Goal: Task Accomplishment & Management: Manage account settings

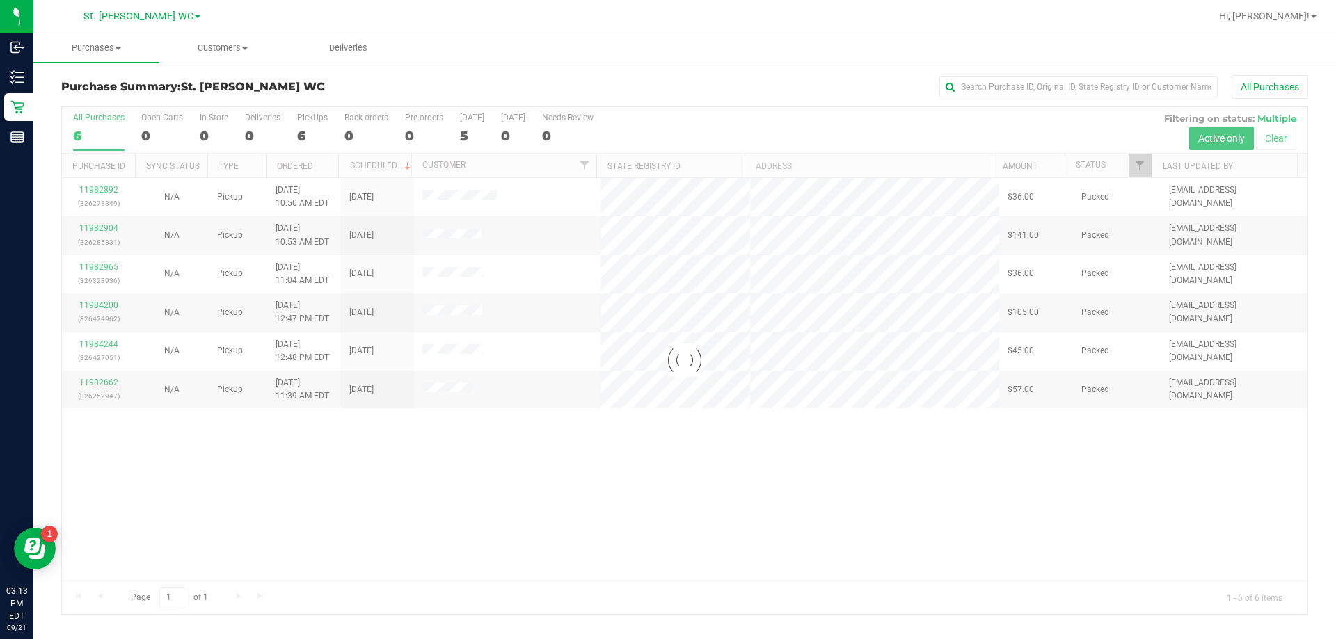
drag, startPoint x: 633, startPoint y: 507, endPoint x: 619, endPoint y: 489, distance: 23.3
click at [633, 507] on div at bounding box center [684, 360] width 1245 height 507
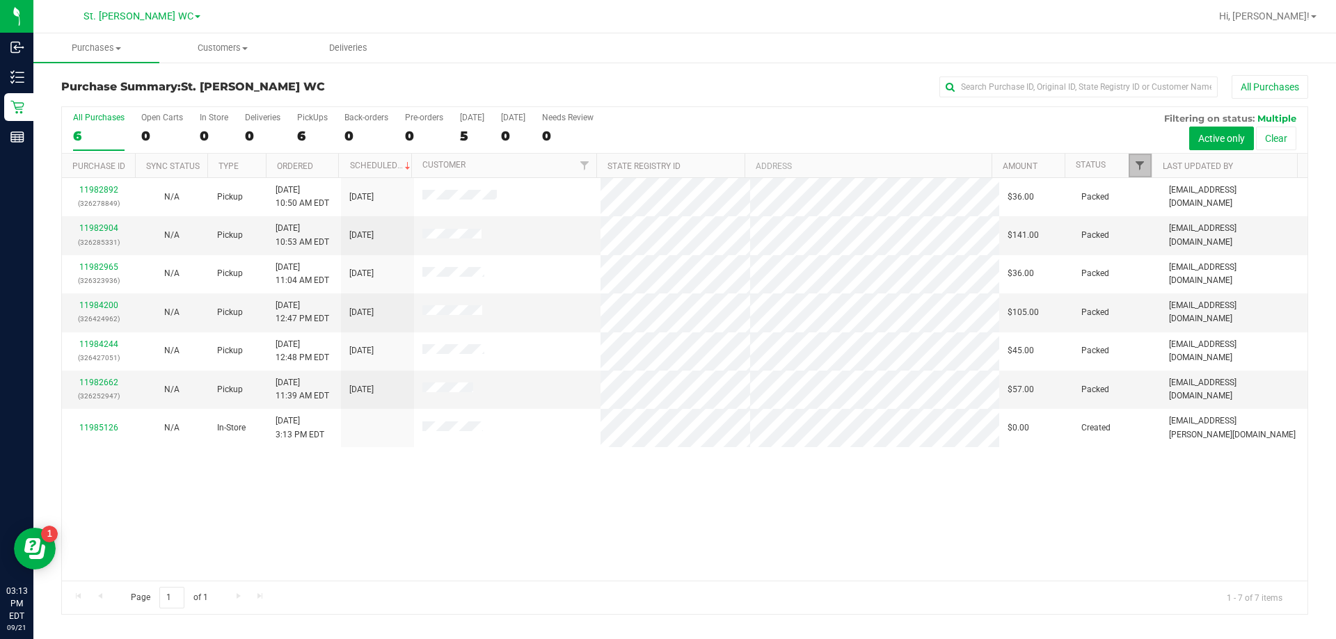
click at [673, 166] on span "Filter" at bounding box center [1139, 165] width 11 height 11
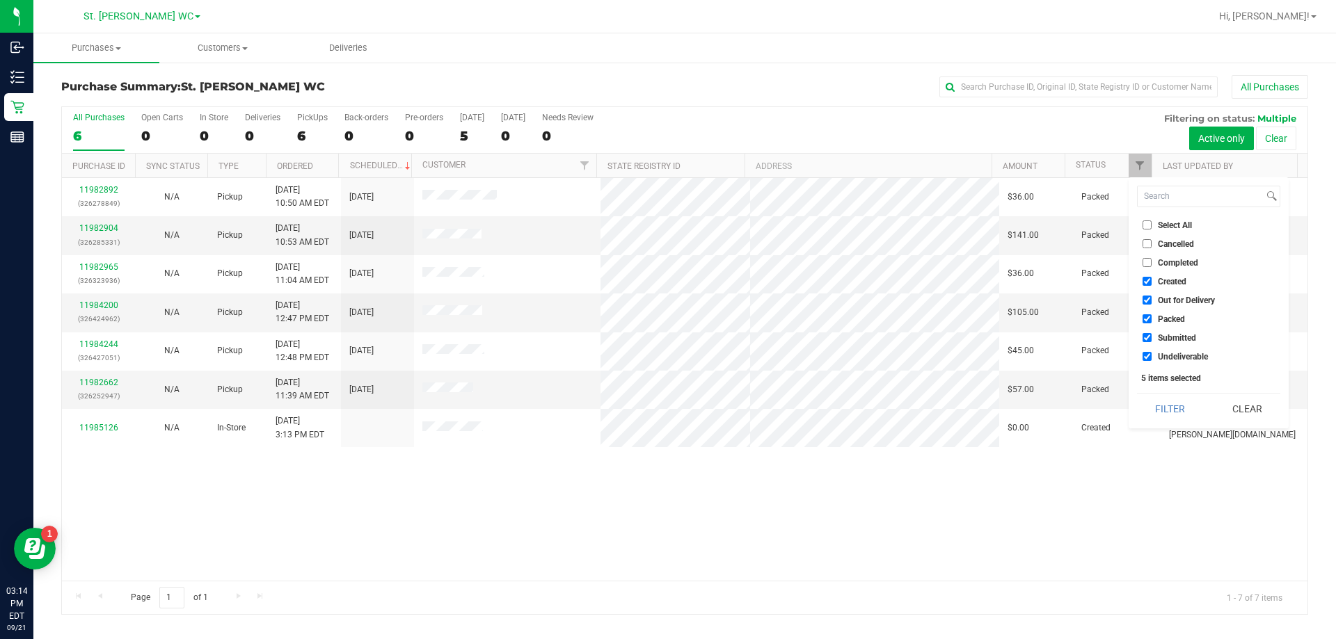
click at [673, 258] on input "Completed" at bounding box center [1146, 262] width 9 height 9
checkbox input "true"
click at [673, 227] on input "Select All" at bounding box center [1146, 225] width 9 height 9
checkbox input "true"
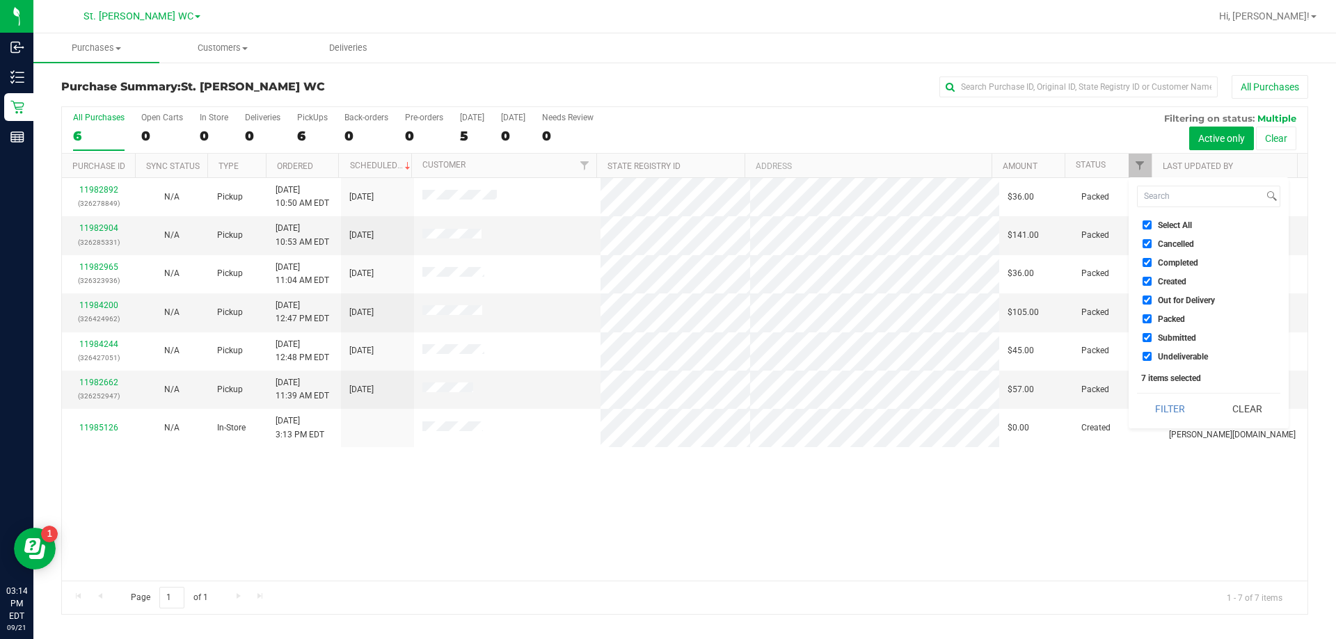
click at [673, 228] on input "Select All" at bounding box center [1146, 225] width 9 height 9
checkbox input "false"
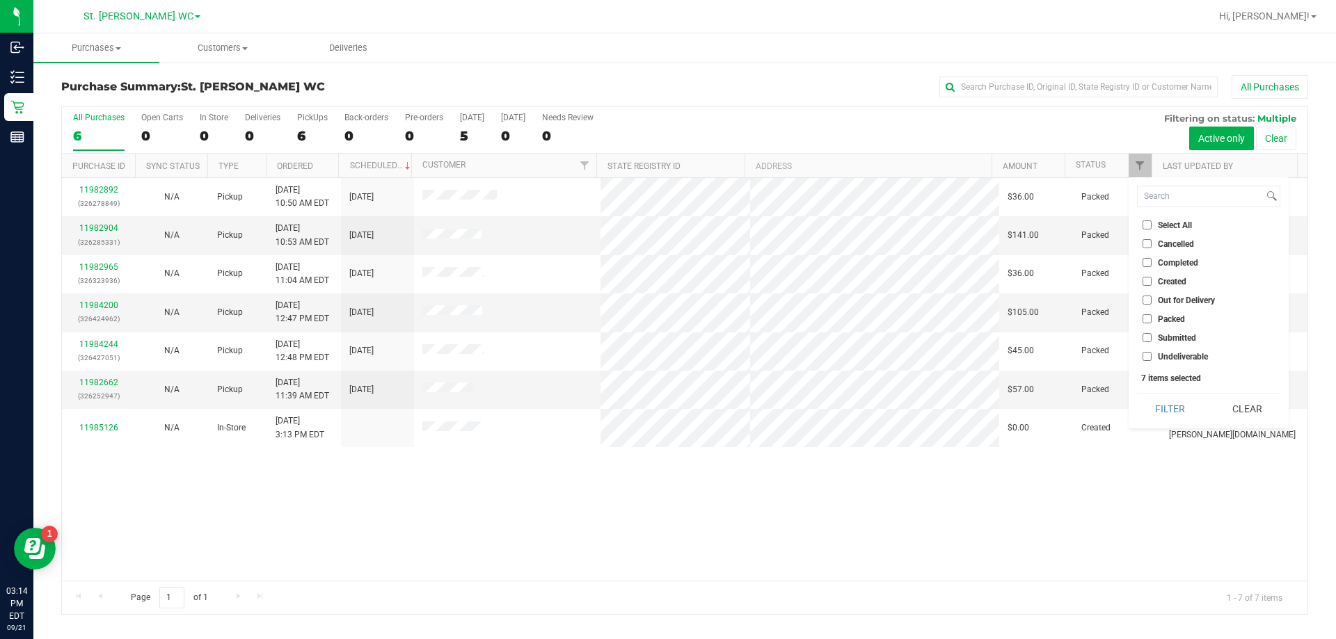
checkbox input "false"
click at [673, 268] on li "Completed" at bounding box center [1208, 262] width 143 height 15
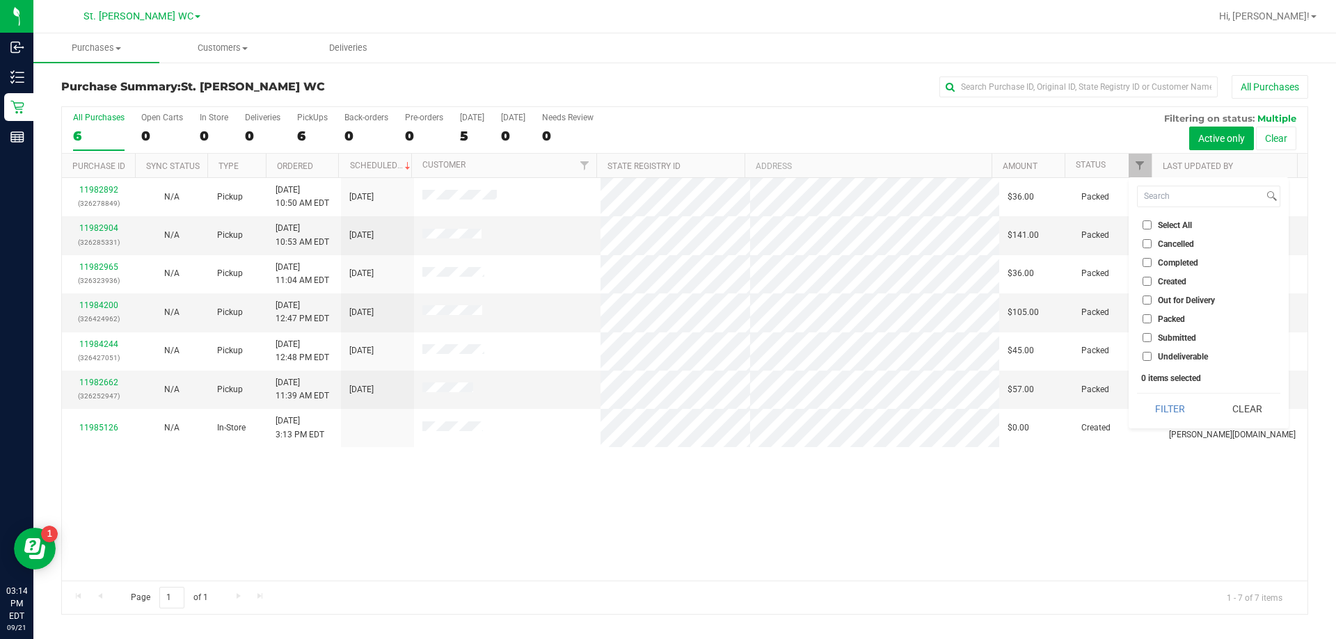
drag, startPoint x: 1153, startPoint y: 257, endPoint x: 1148, endPoint y: 265, distance: 9.7
click at [673, 263] on li "Completed" at bounding box center [1208, 262] width 143 height 15
click at [673, 265] on input "Completed" at bounding box center [1146, 262] width 9 height 9
checkbox input "true"
click at [673, 412] on button "Filter" at bounding box center [1170, 409] width 67 height 31
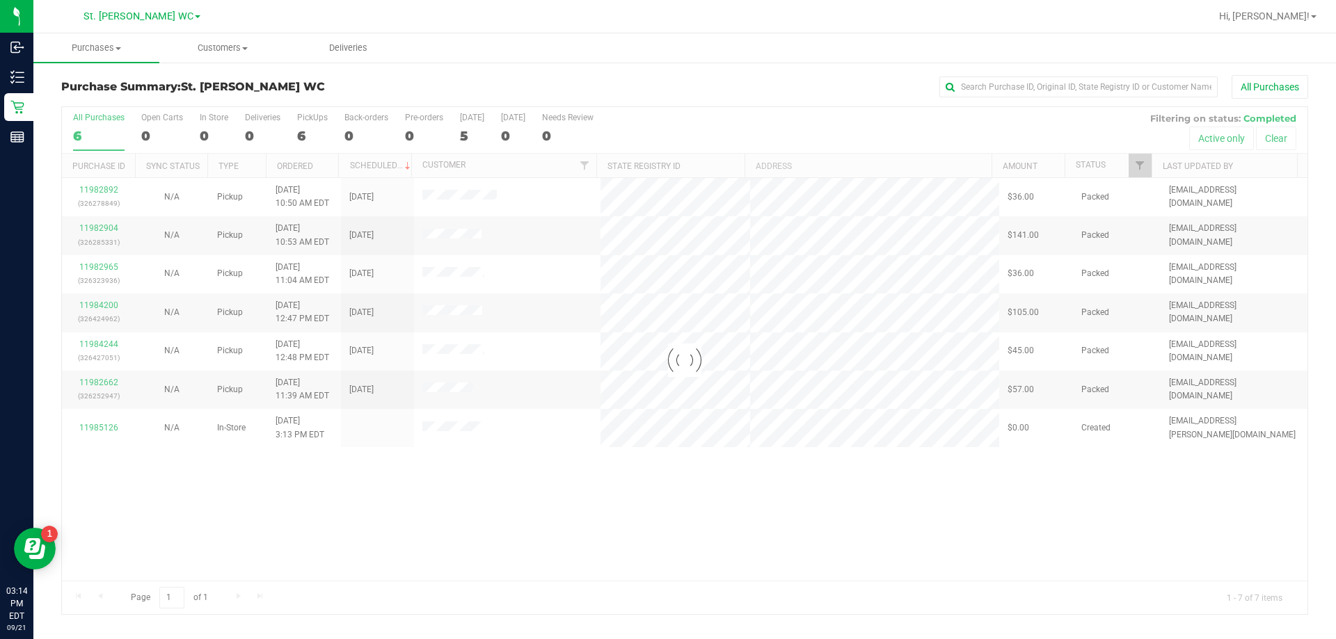
click at [477, 120] on div at bounding box center [684, 360] width 1245 height 507
click at [486, 118] on div at bounding box center [684, 360] width 1245 height 507
click at [491, 117] on div at bounding box center [684, 360] width 1245 height 507
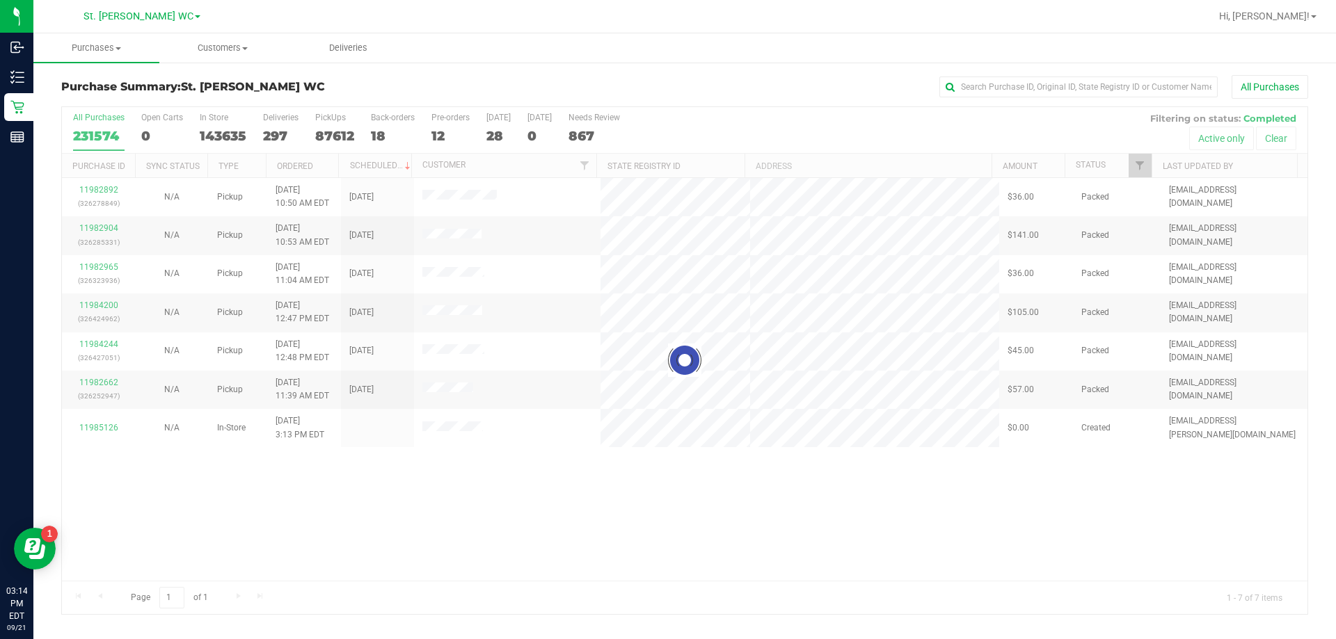
click at [492, 117] on div at bounding box center [684, 360] width 1245 height 507
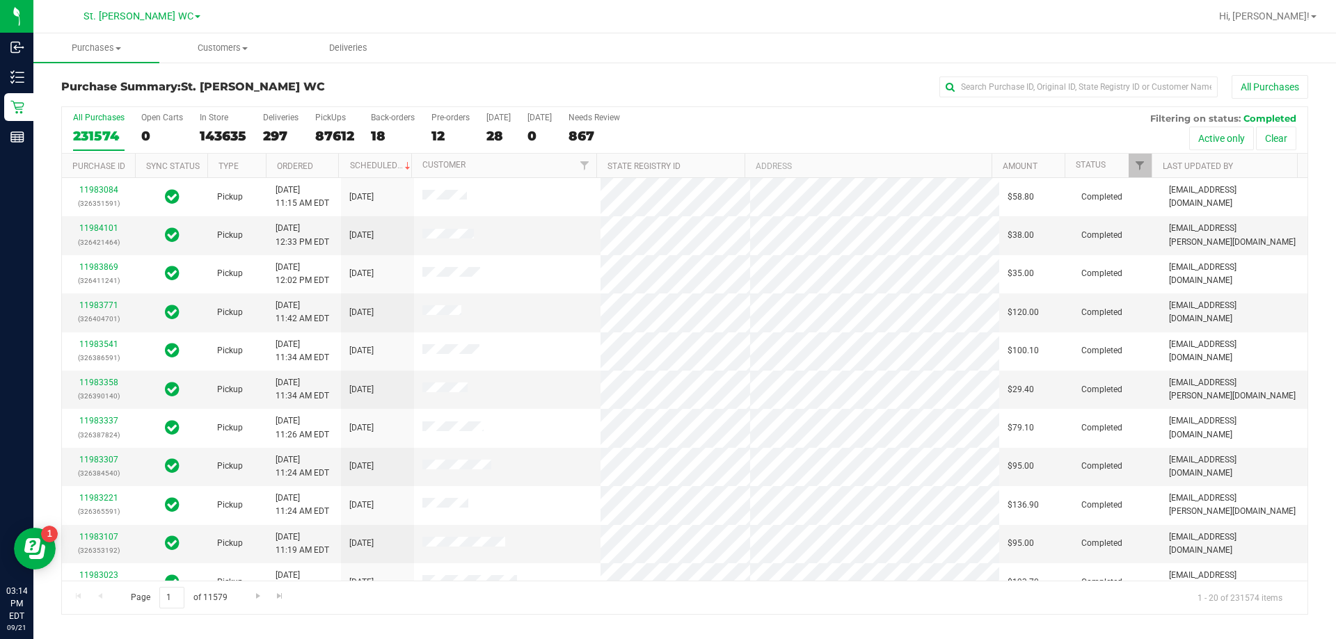
click at [493, 116] on div "[DATE]" at bounding box center [498, 118] width 24 height 10
click at [0, 0] on input "[DATE] 28" at bounding box center [0, 0] width 0 height 0
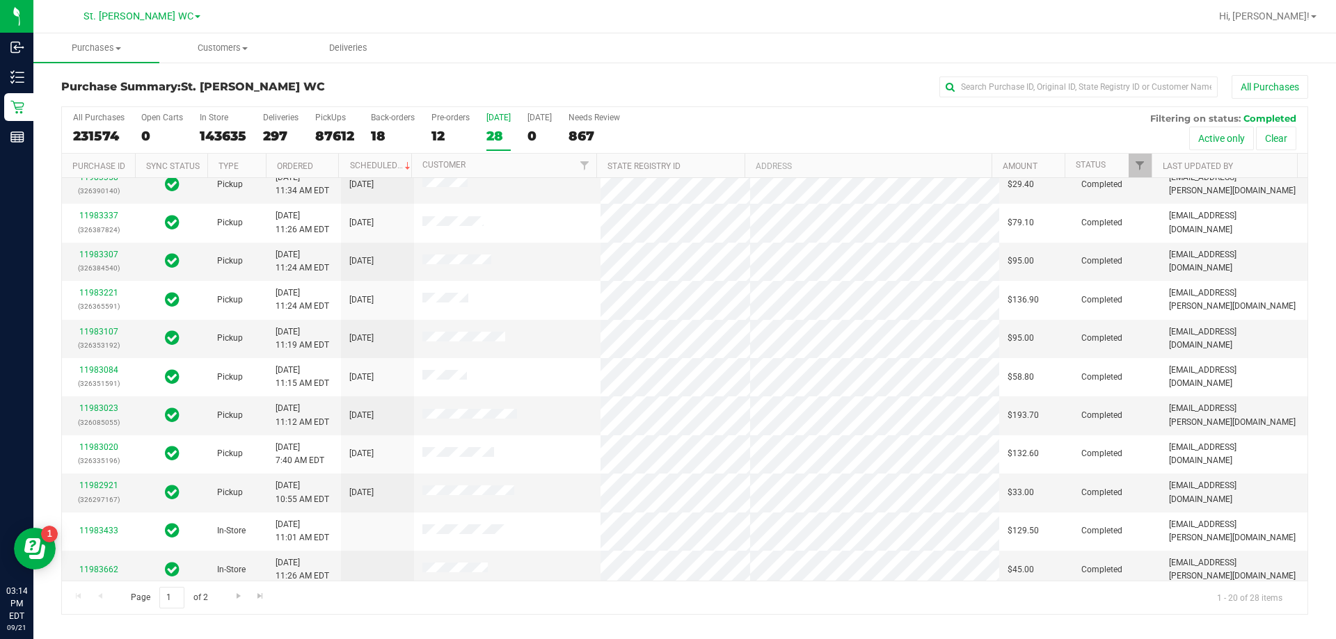
scroll to position [367, 0]
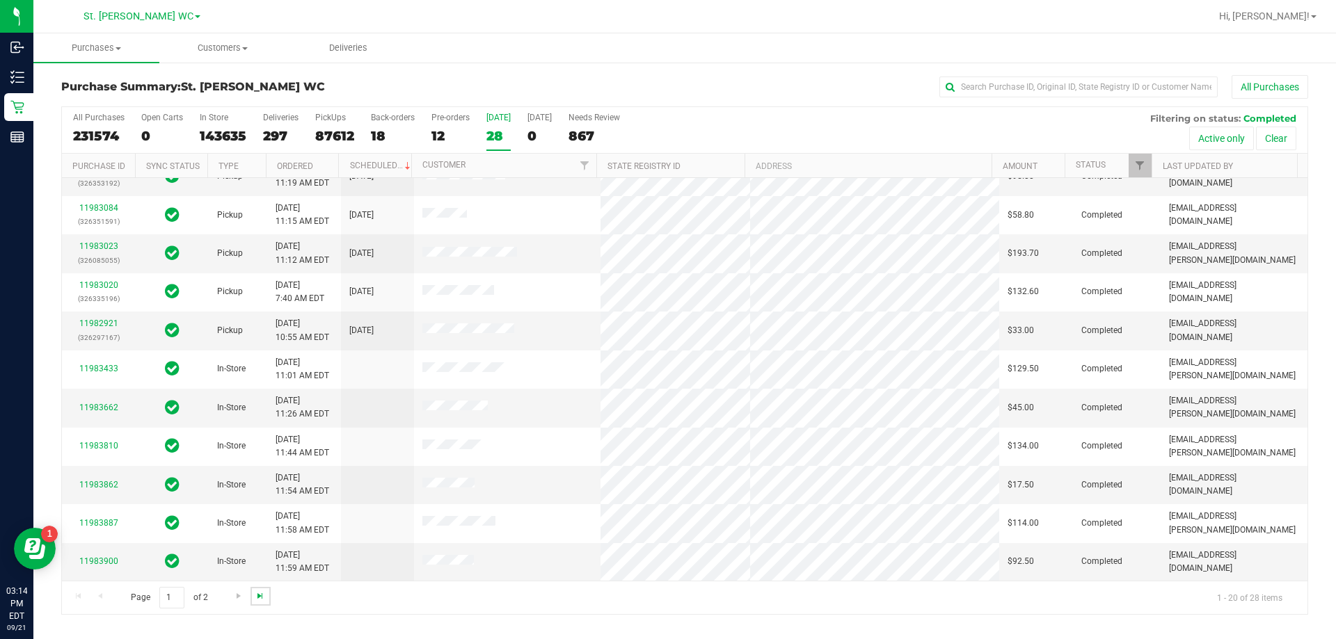
click at [262, 598] on span "Go to the last page" at bounding box center [260, 596] width 11 height 11
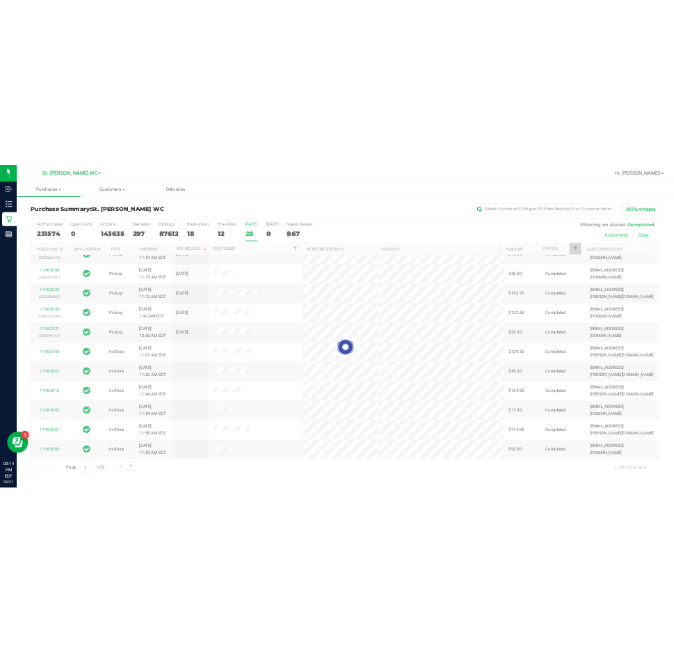
scroll to position [0, 0]
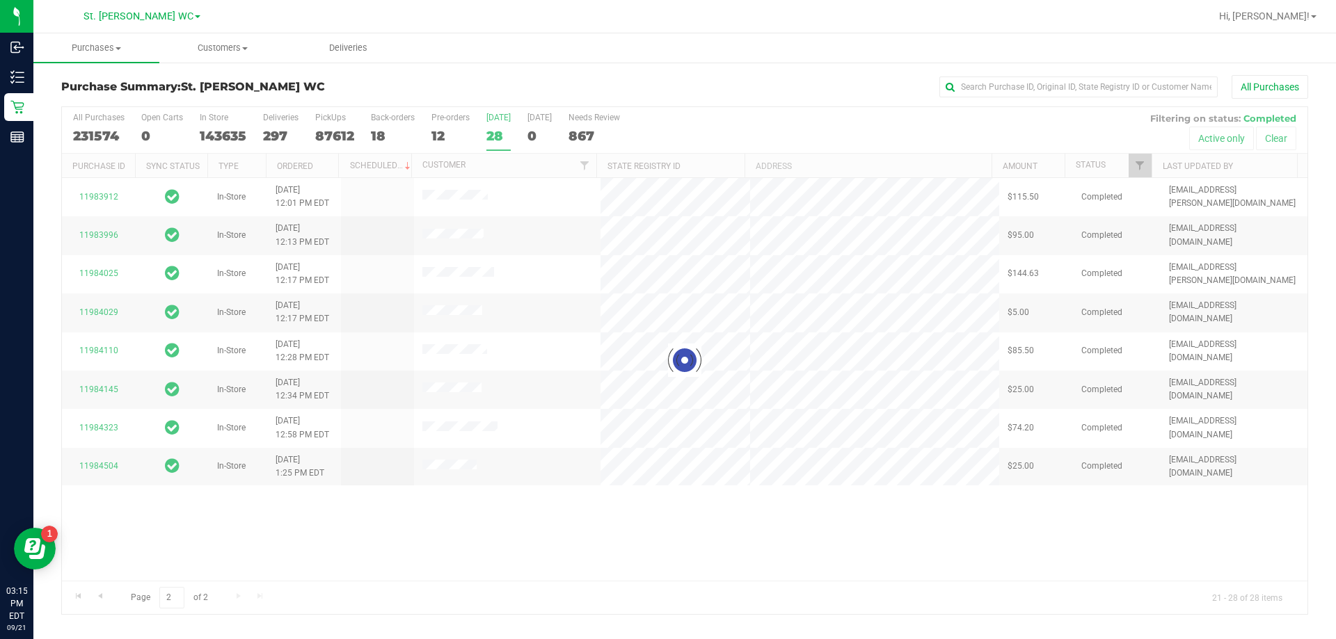
click at [543, 504] on div at bounding box center [684, 360] width 1245 height 507
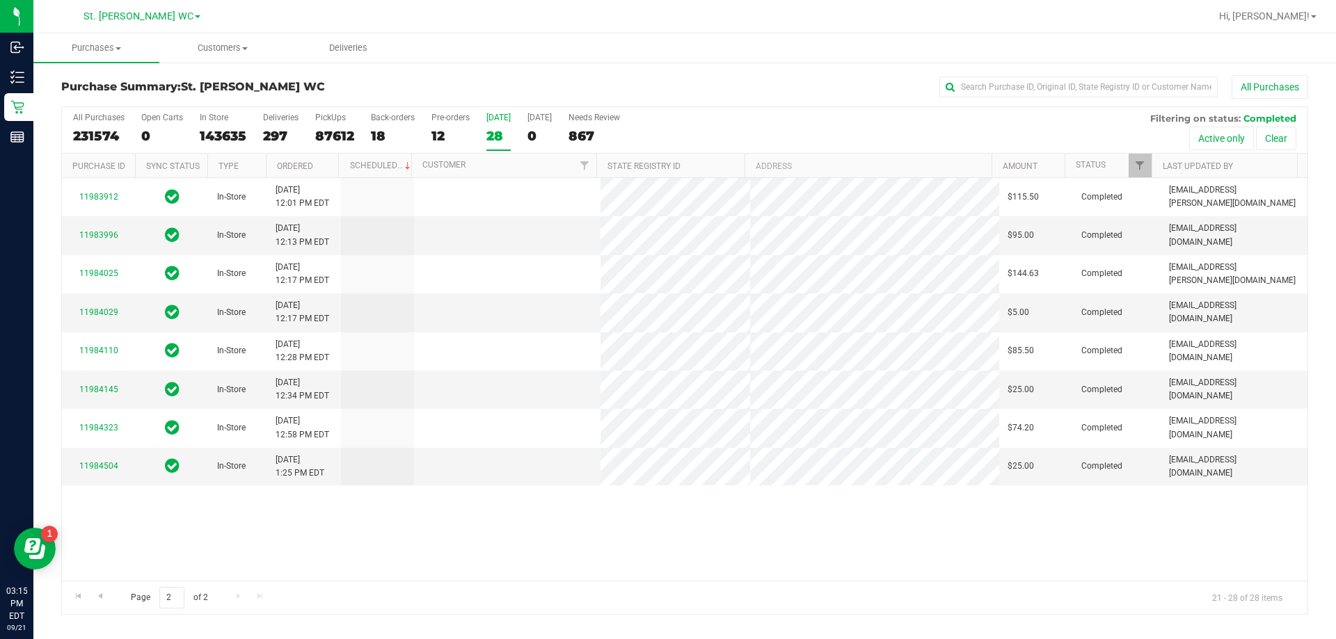
click at [123, 599] on span "Page 2 of 2" at bounding box center [169, 598] width 100 height 22
click at [127, 165] on th "Purchase ID" at bounding box center [98, 166] width 73 height 24
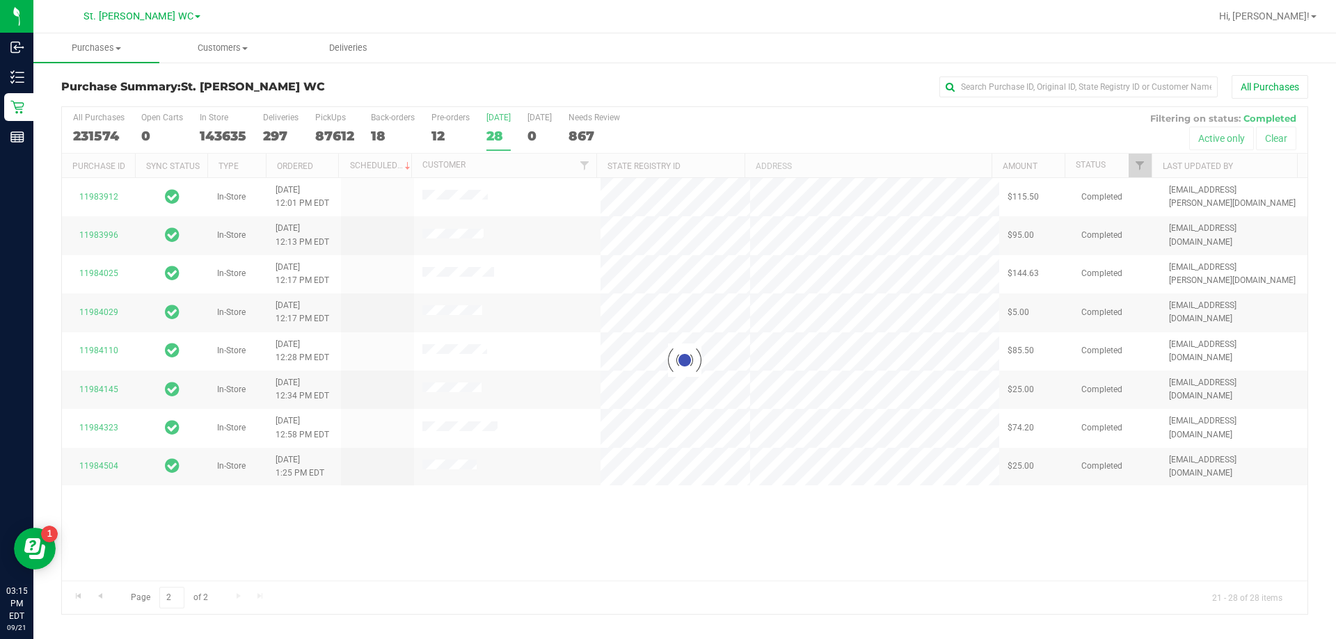
click at [580, 558] on div at bounding box center [684, 360] width 1245 height 507
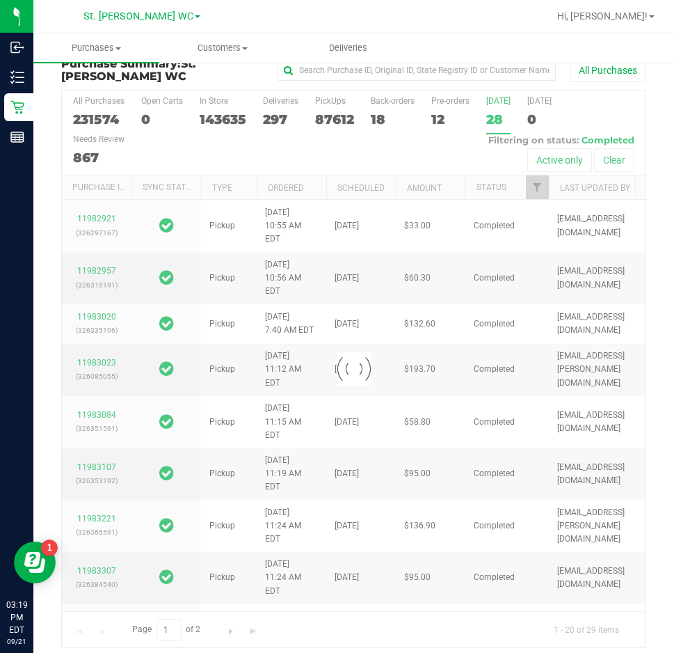
scroll to position [26, 0]
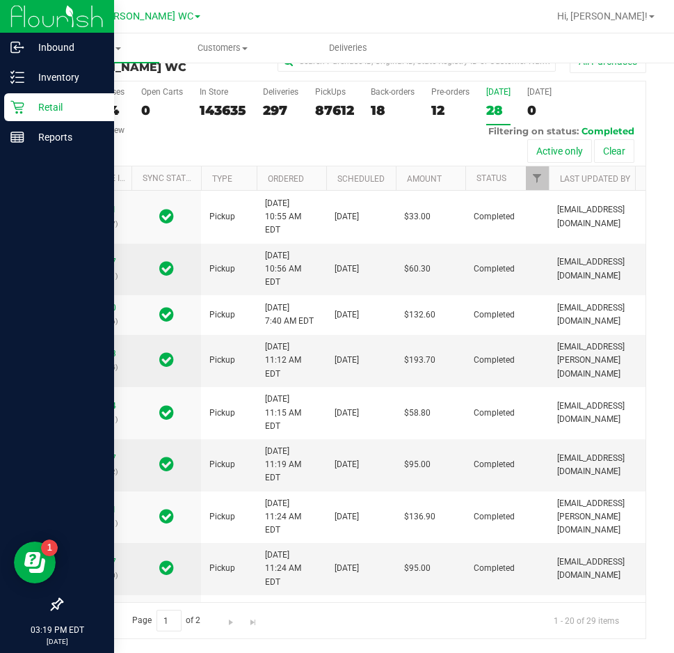
click at [43, 93] on div "Retail" at bounding box center [59, 107] width 110 height 28
click at [51, 106] on p "Retail" at bounding box center [65, 107] width 83 height 17
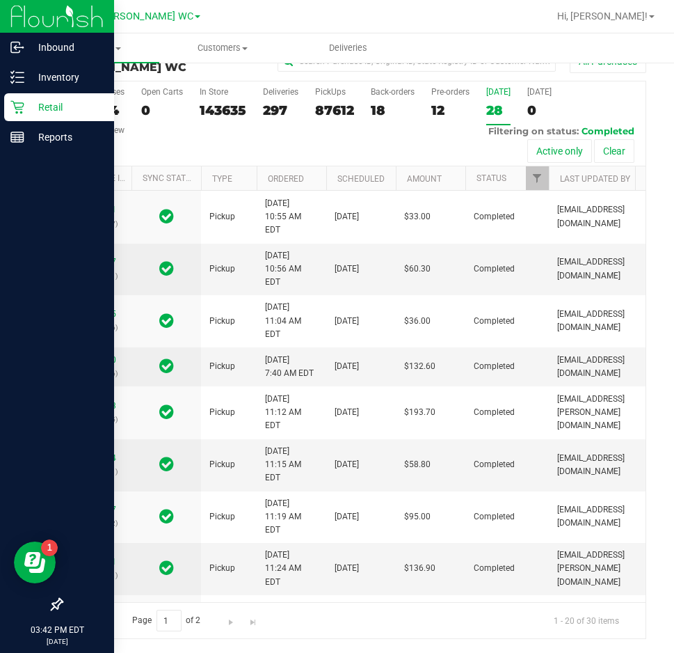
click at [87, 104] on p "Retail" at bounding box center [65, 107] width 83 height 17
click at [47, 105] on p "Retail" at bounding box center [65, 107] width 83 height 17
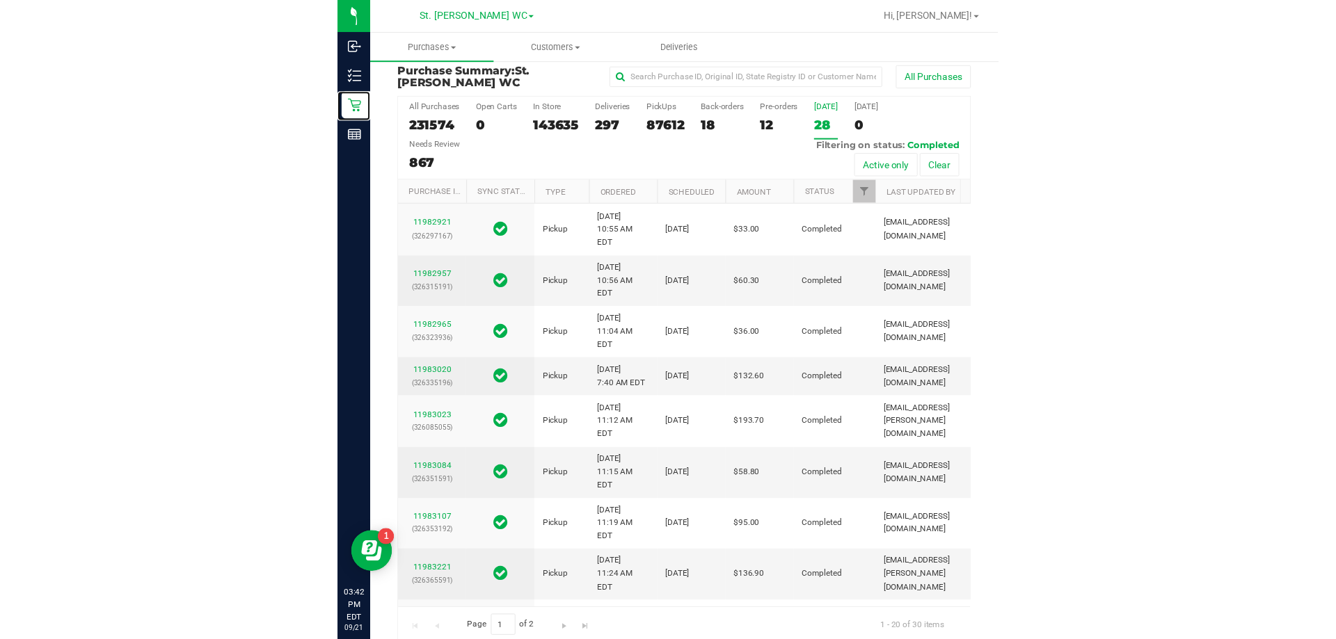
scroll to position [0, 0]
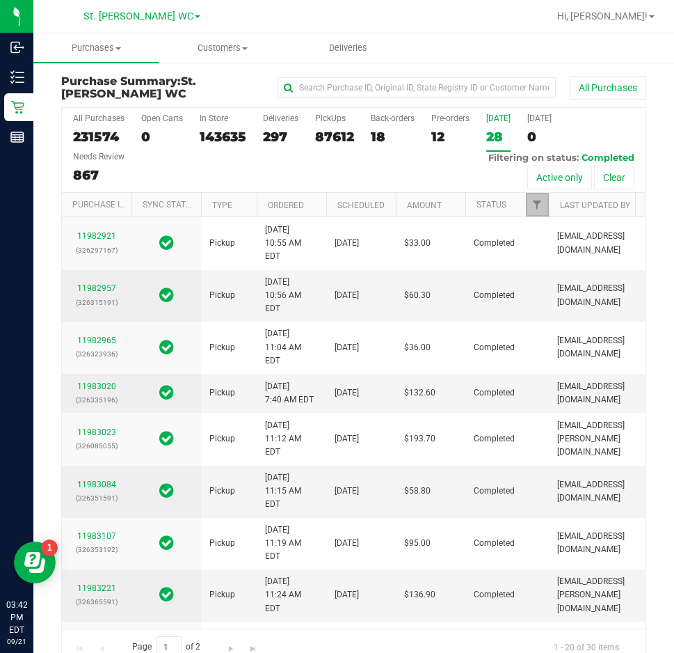
click at [536, 213] on link "Filter" at bounding box center [537, 205] width 23 height 24
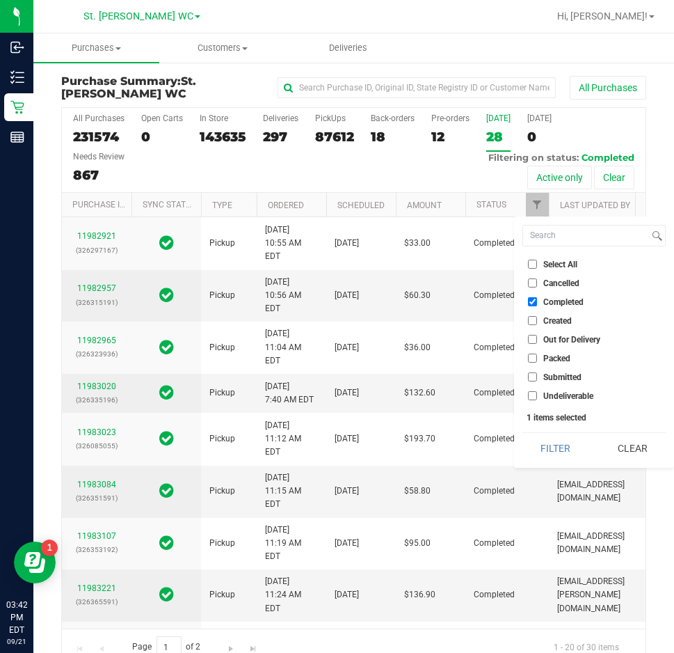
click at [535, 264] on input "Select All" at bounding box center [532, 264] width 9 height 9
checkbox input "true"
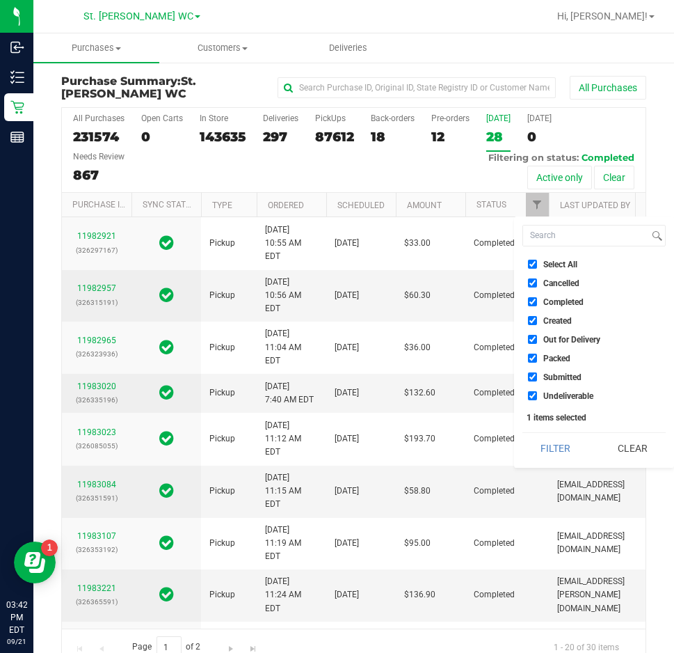
checkbox input "true"
click at [535, 264] on input "Select All" at bounding box center [532, 264] width 9 height 9
checkbox input "false"
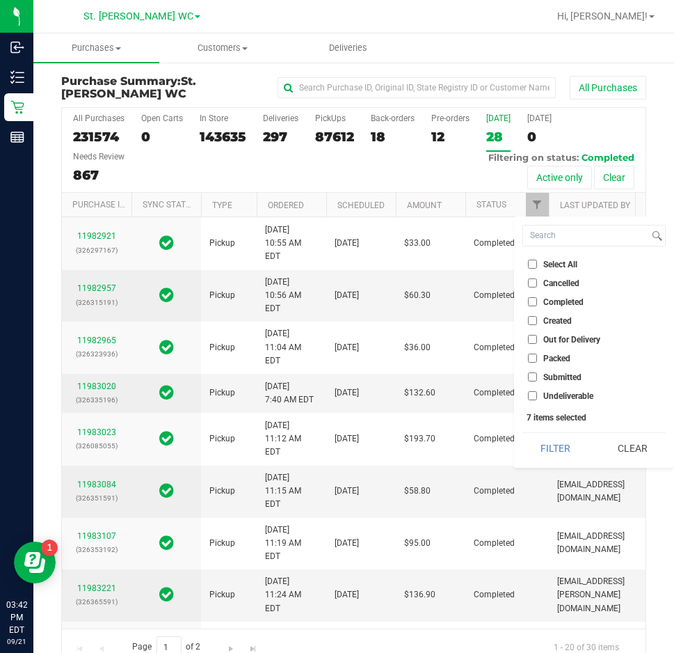
checkbox input "false"
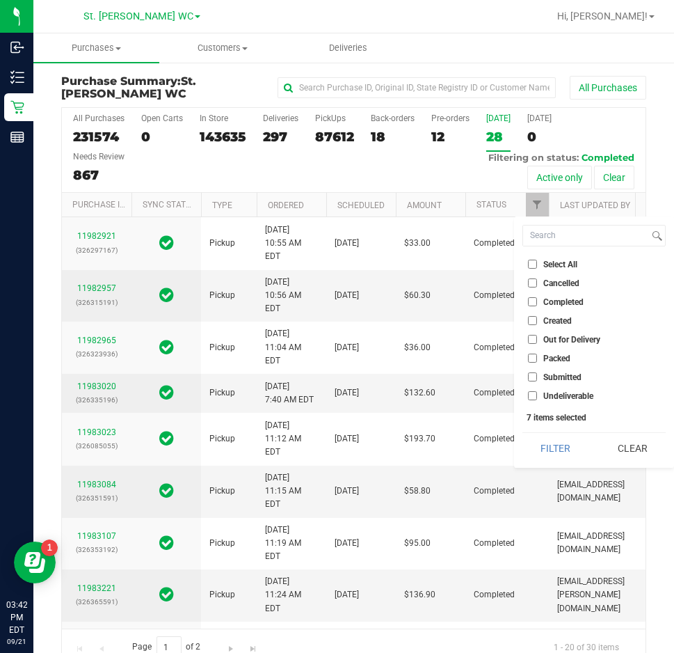
checkbox input "false"
click at [529, 374] on input "Submitted" at bounding box center [532, 376] width 9 height 9
checkbox input "true"
click at [545, 442] on button "Filter" at bounding box center [556, 448] width 67 height 31
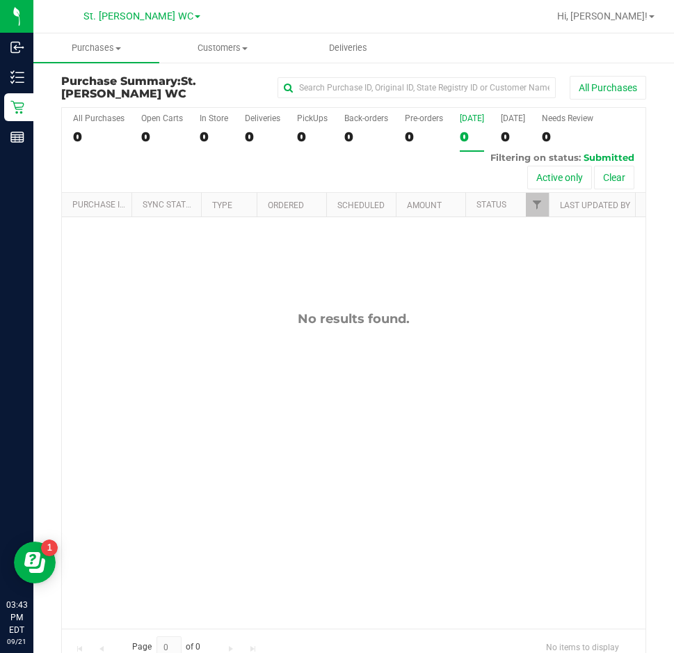
click at [379, 401] on div "No results found." at bounding box center [354, 469] width 584 height 505
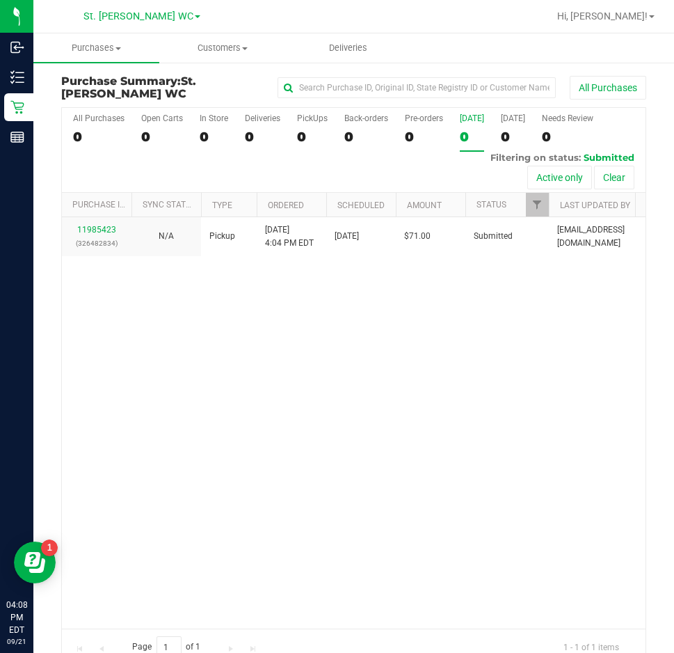
click at [387, 255] on div "11985423 (326482834) N/A Pickup [DATE] 4:04 PM EDT 9/21/2025 $71.00 Submitted […" at bounding box center [354, 422] width 584 height 411
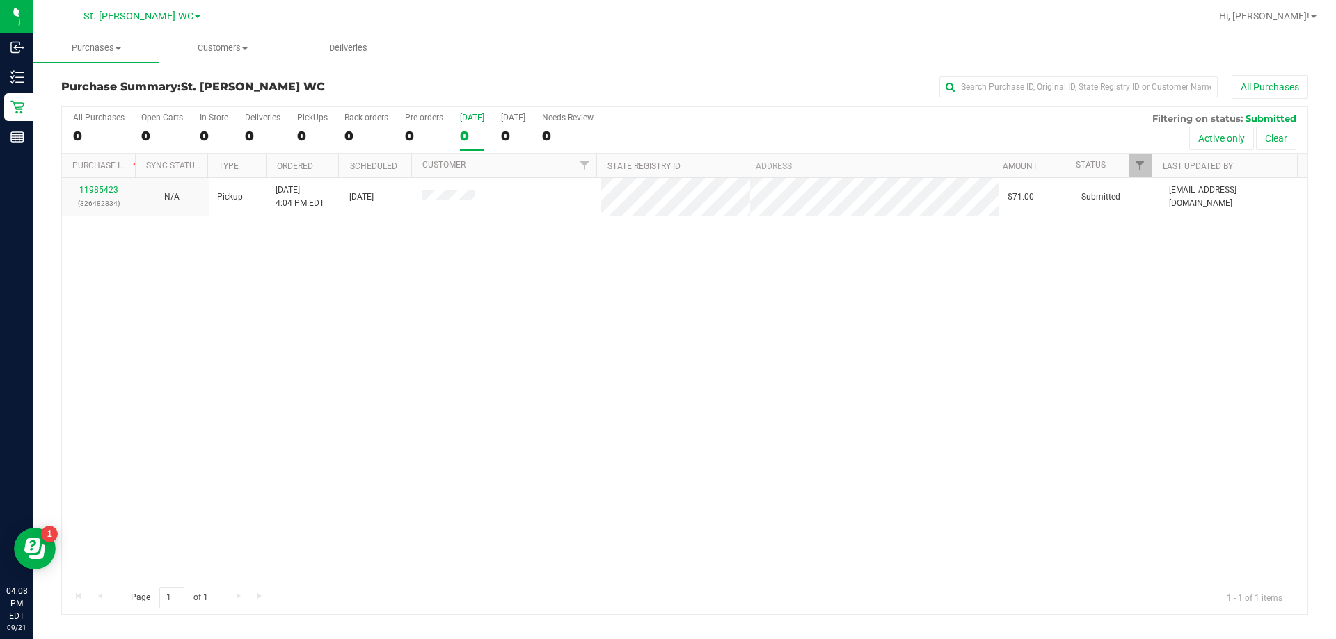
drag, startPoint x: 651, startPoint y: 460, endPoint x: 224, endPoint y: 229, distance: 485.0
click at [649, 460] on div "11985423 (326482834) N/A Pickup [DATE] 4:04 PM EDT 9/21/2025 $71.00 Submitted […" at bounding box center [684, 379] width 1245 height 403
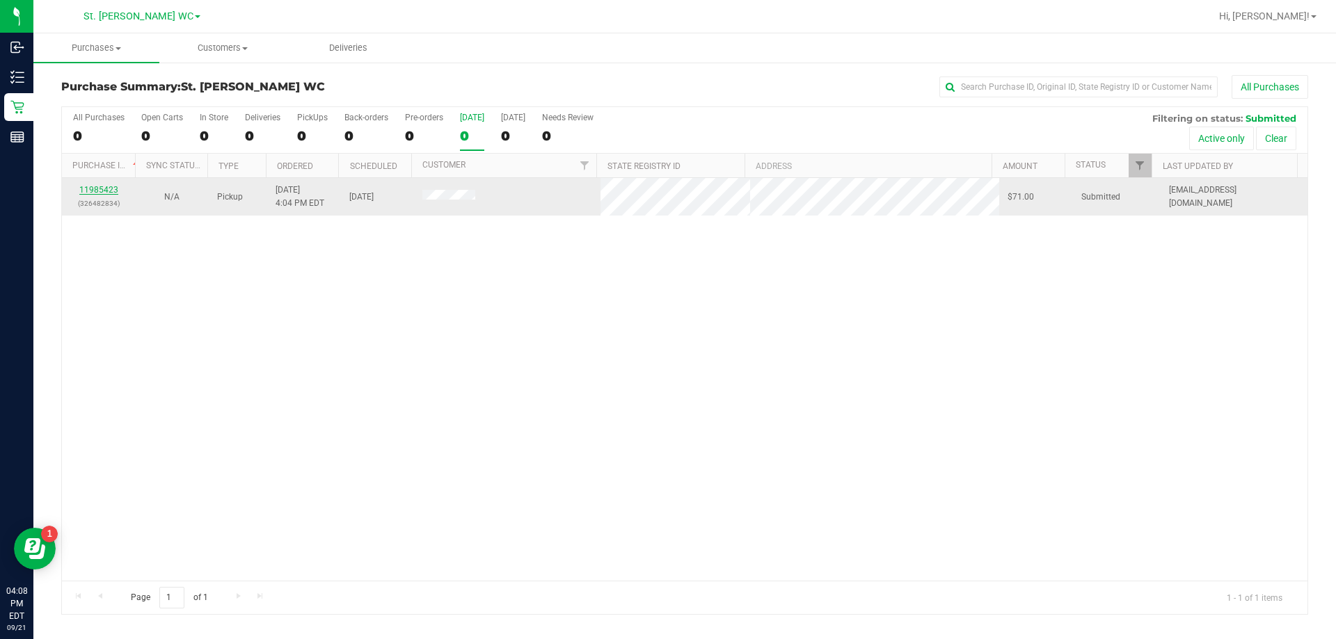
click at [104, 186] on link "11985423" at bounding box center [98, 190] width 39 height 10
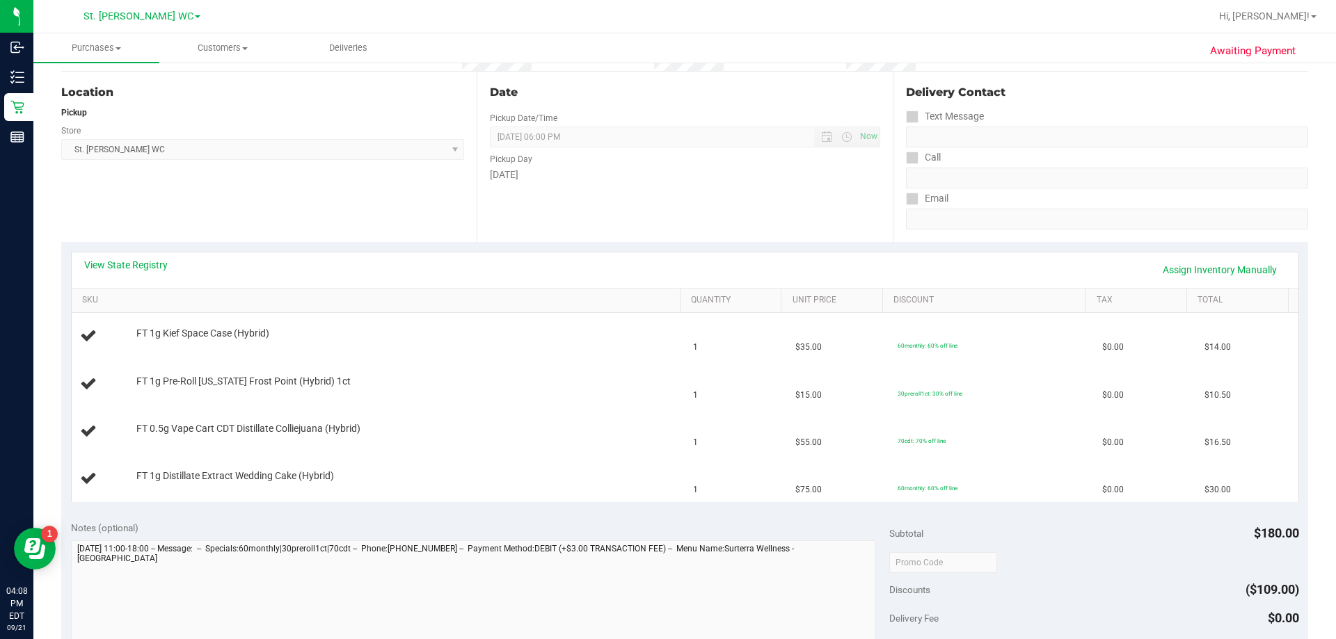
scroll to position [139, 0]
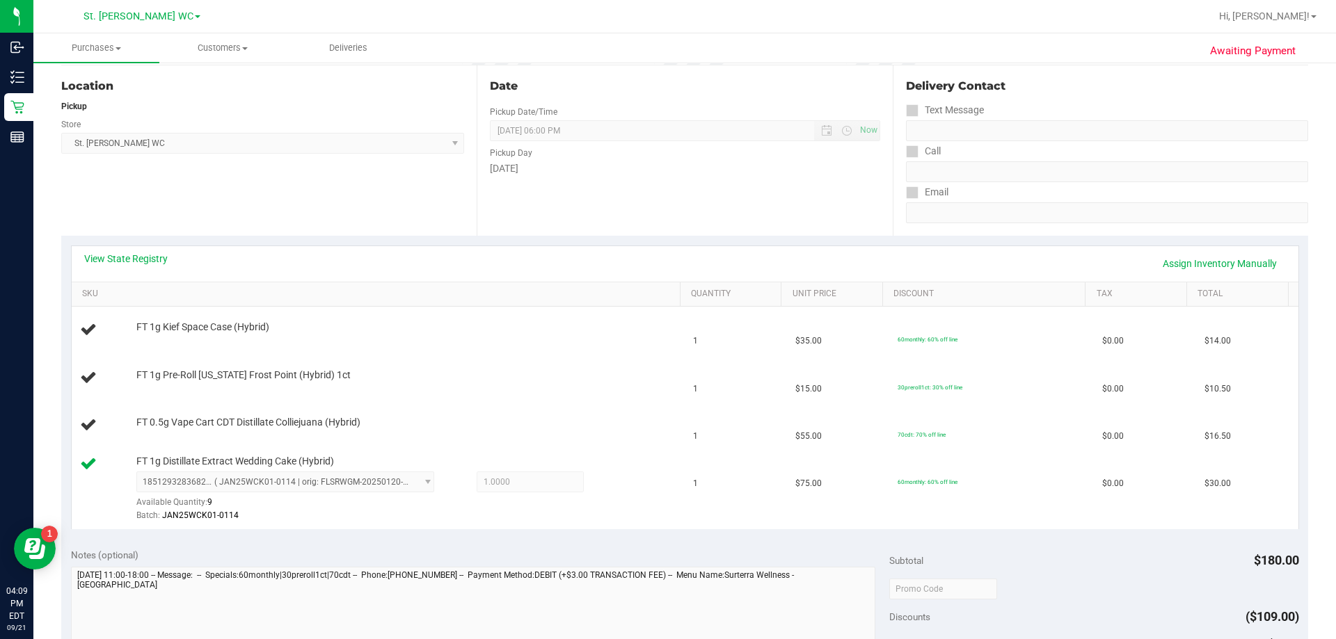
click at [91, 216] on div "Location Pickup Store [GEOGRAPHIC_DATA][PERSON_NAME] WC Select Store [PERSON_NA…" at bounding box center [268, 150] width 415 height 170
click at [91, 254] on link "View State Registry" at bounding box center [125, 259] width 83 height 14
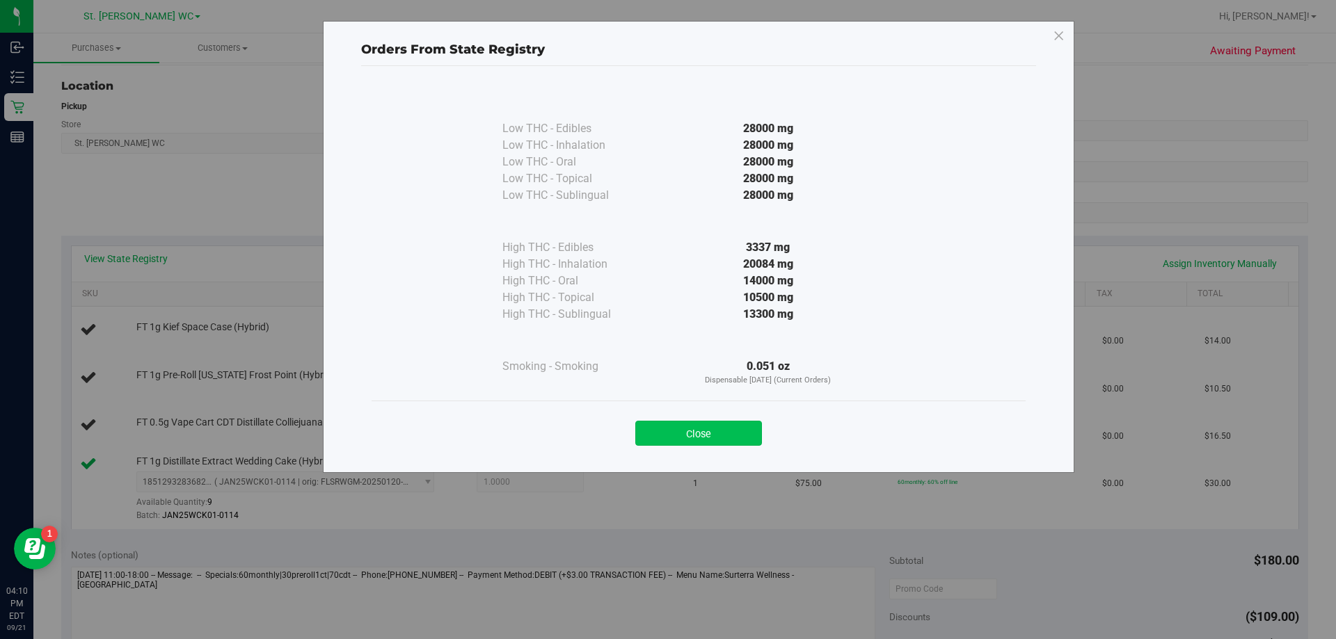
click at [667, 432] on button "Close" at bounding box center [698, 433] width 127 height 25
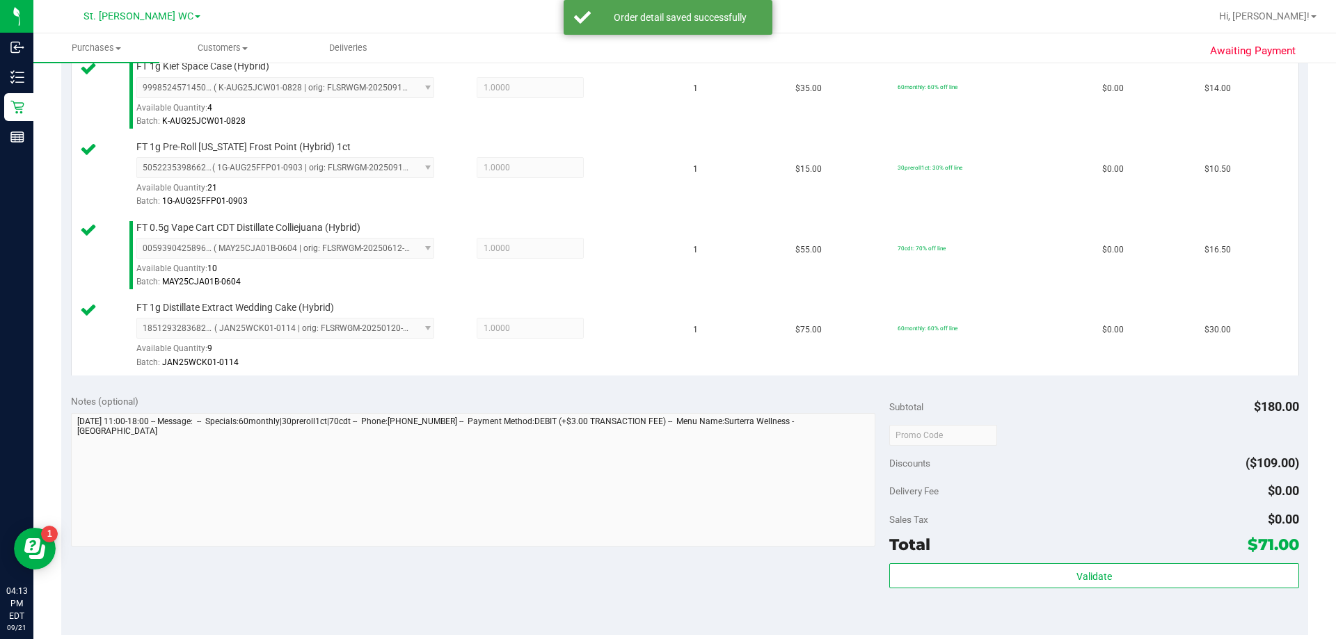
scroll to position [557, 0]
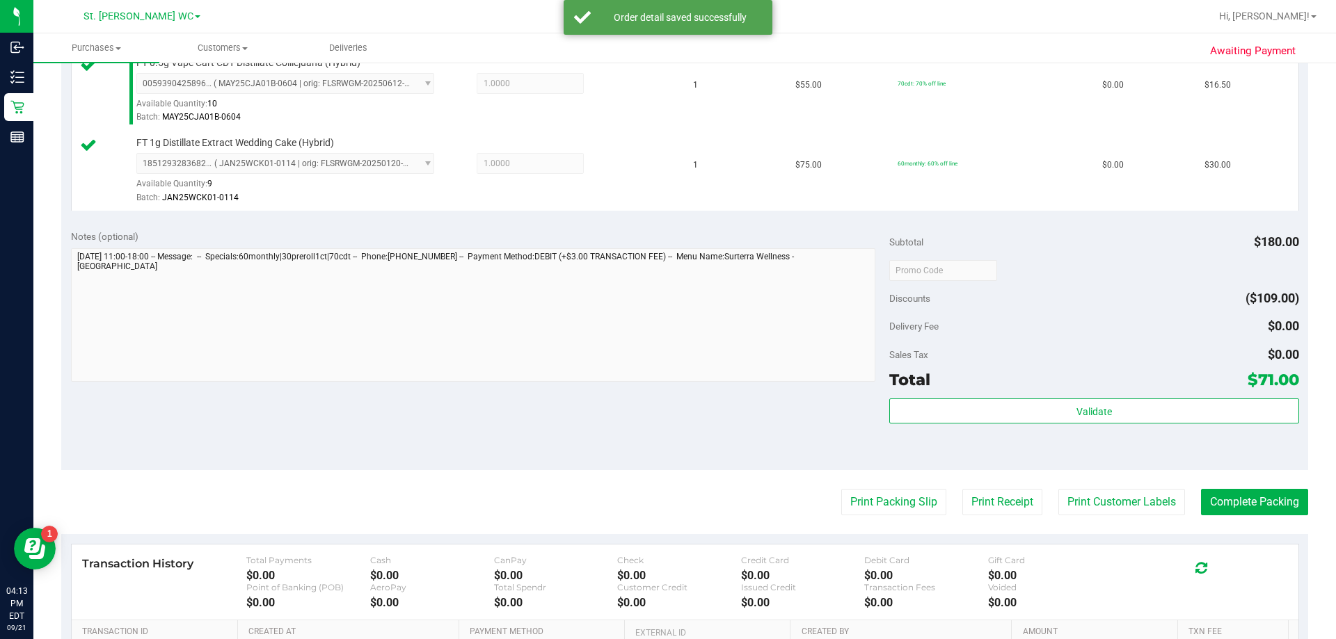
click at [673, 431] on div "Validate" at bounding box center [1093, 430] width 409 height 63
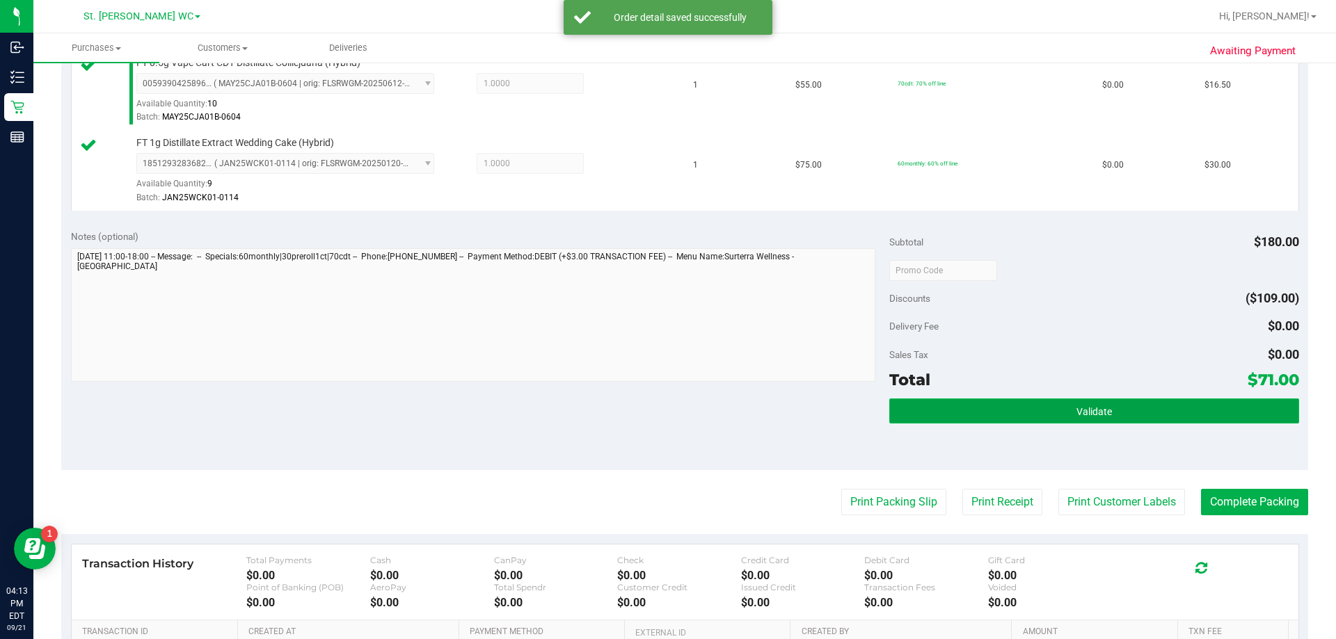
click at [673, 423] on button "Validate" at bounding box center [1093, 411] width 409 height 25
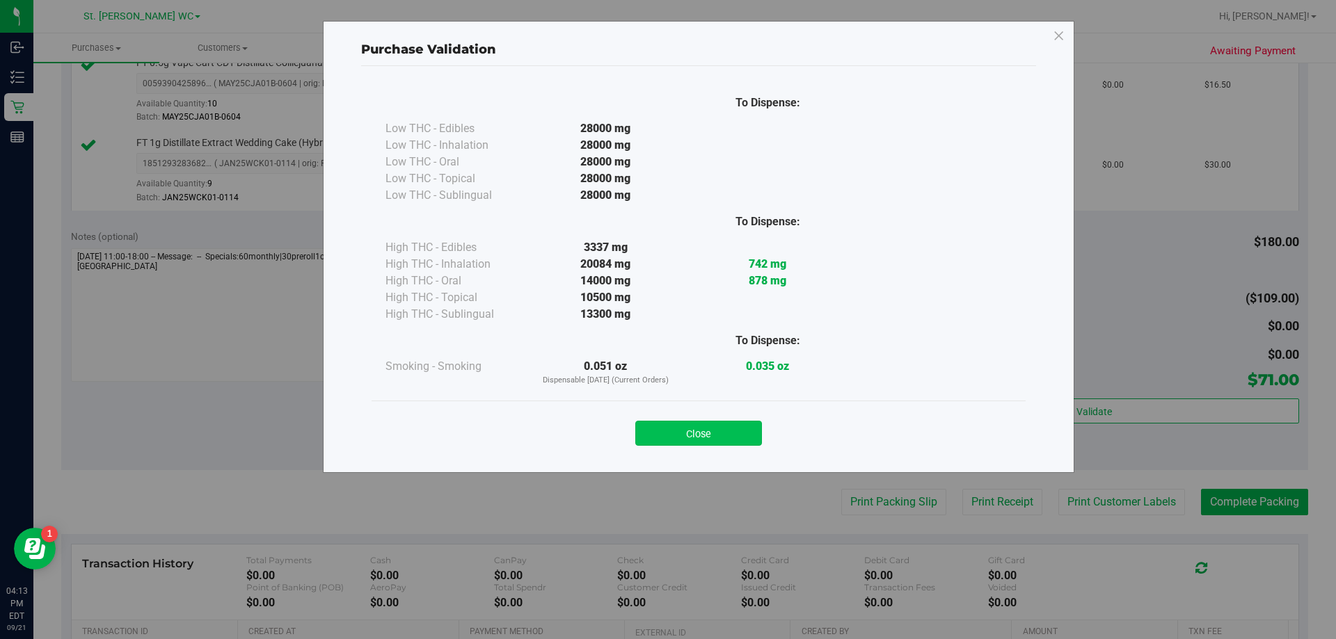
click at [673, 426] on button "Close" at bounding box center [698, 433] width 127 height 25
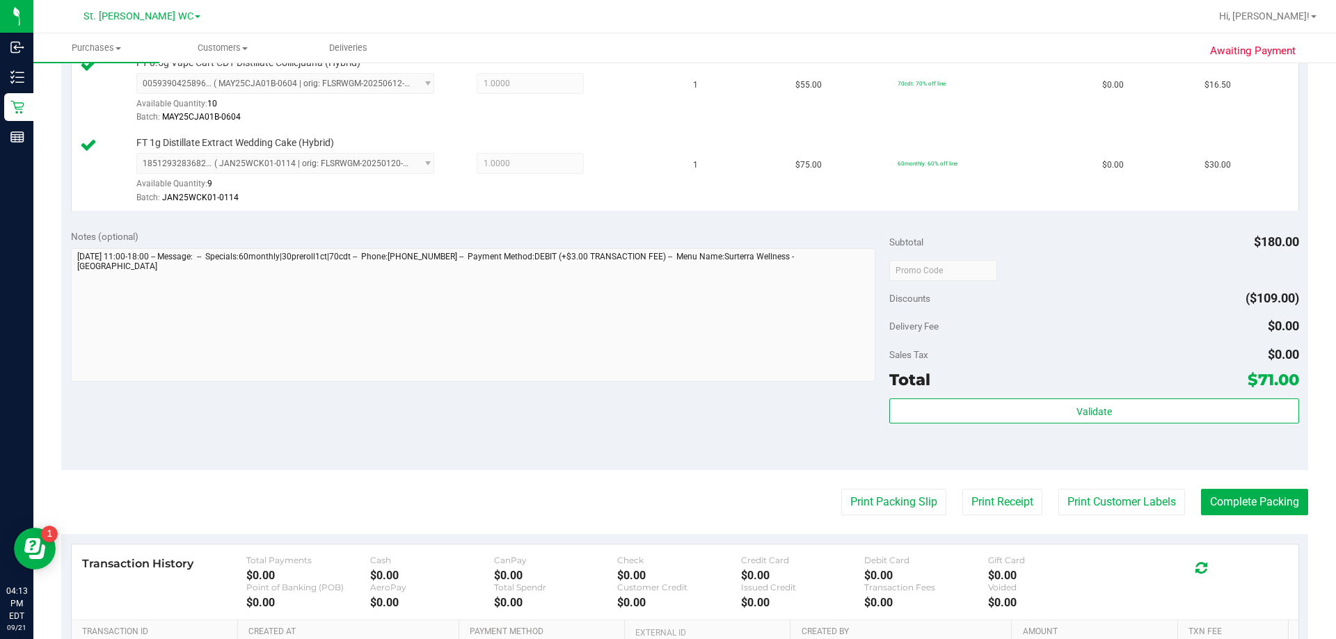
click at [673, 524] on purchase-details "Back Edit Purchase Cancel Purchase View Profile # 11985423 BioTrack ID: - Submi…" at bounding box center [684, 157] width 1247 height 1276
click at [673, 502] on button "Print Customer Labels" at bounding box center [1121, 502] width 127 height 26
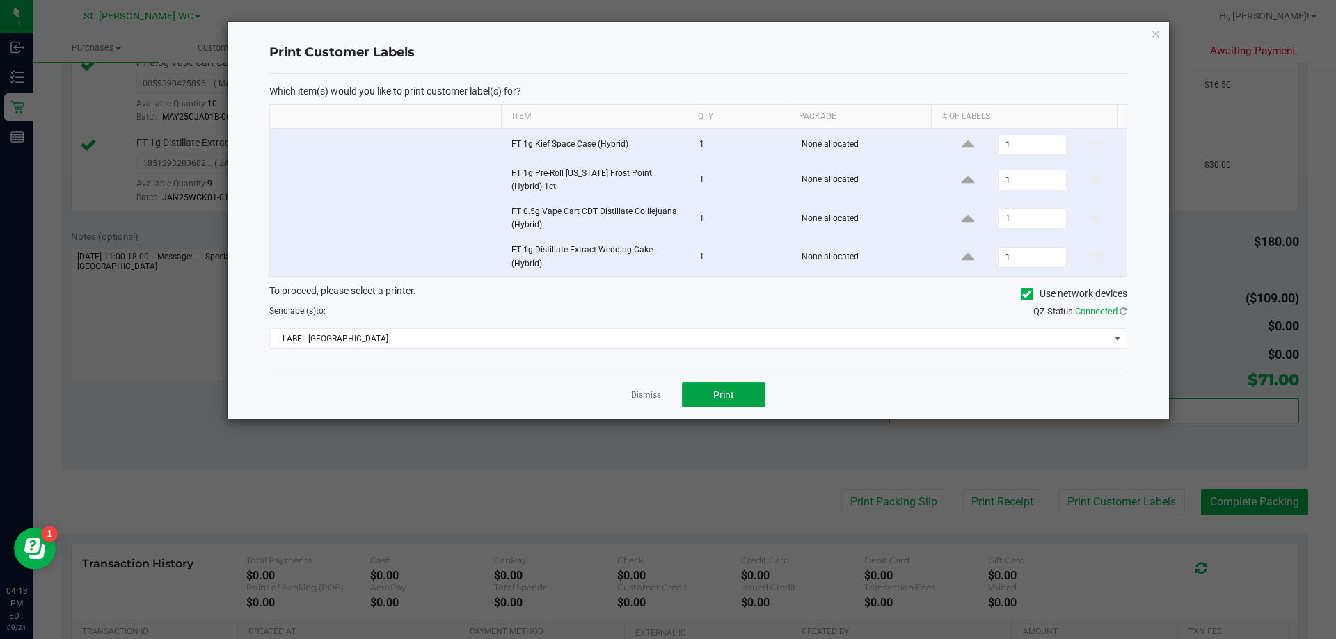
click at [673, 390] on span "Print" at bounding box center [723, 395] width 21 height 11
click at [673, 35] on icon "button" at bounding box center [1156, 33] width 10 height 17
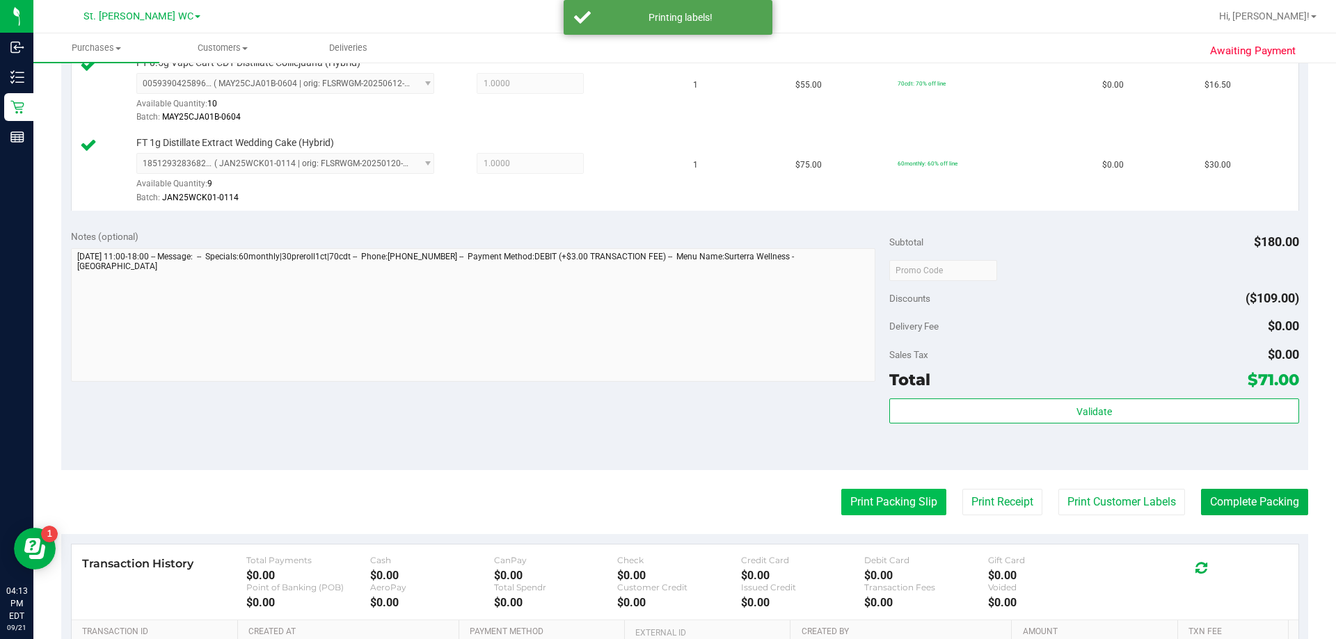
click at [673, 502] on button "Print Packing Slip" at bounding box center [893, 502] width 105 height 26
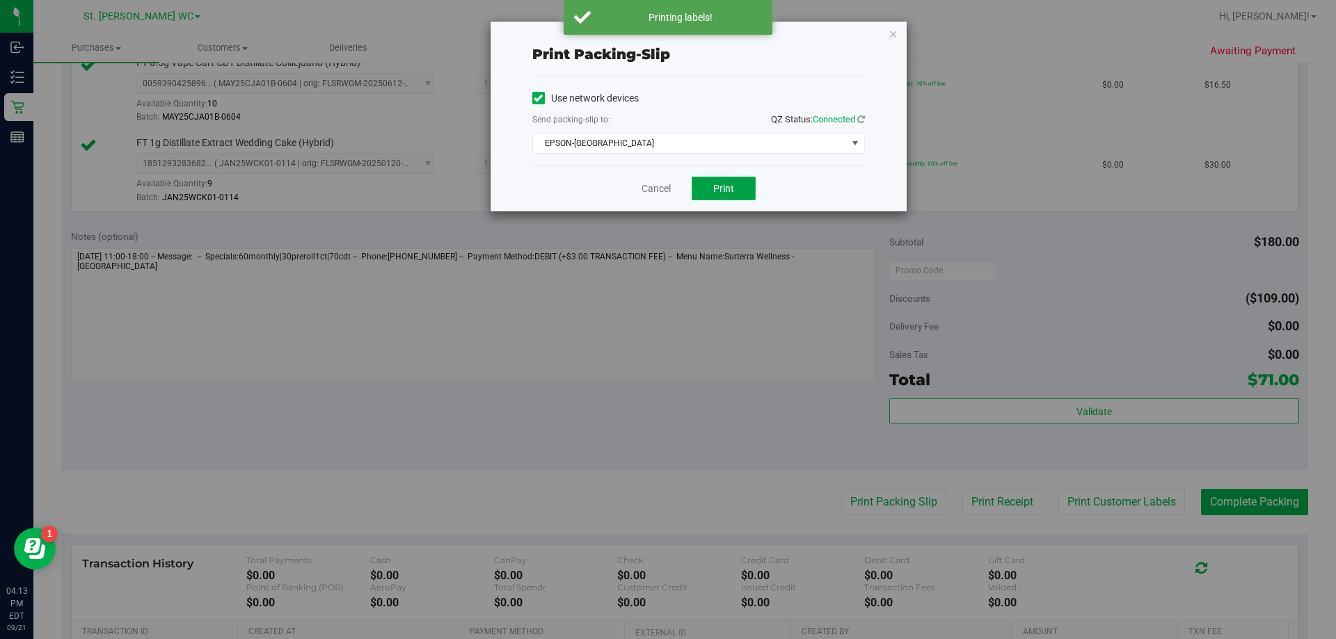
click at [673, 190] on span "Print" at bounding box center [723, 188] width 21 height 11
click at [673, 34] on icon "button" at bounding box center [893, 33] width 10 height 17
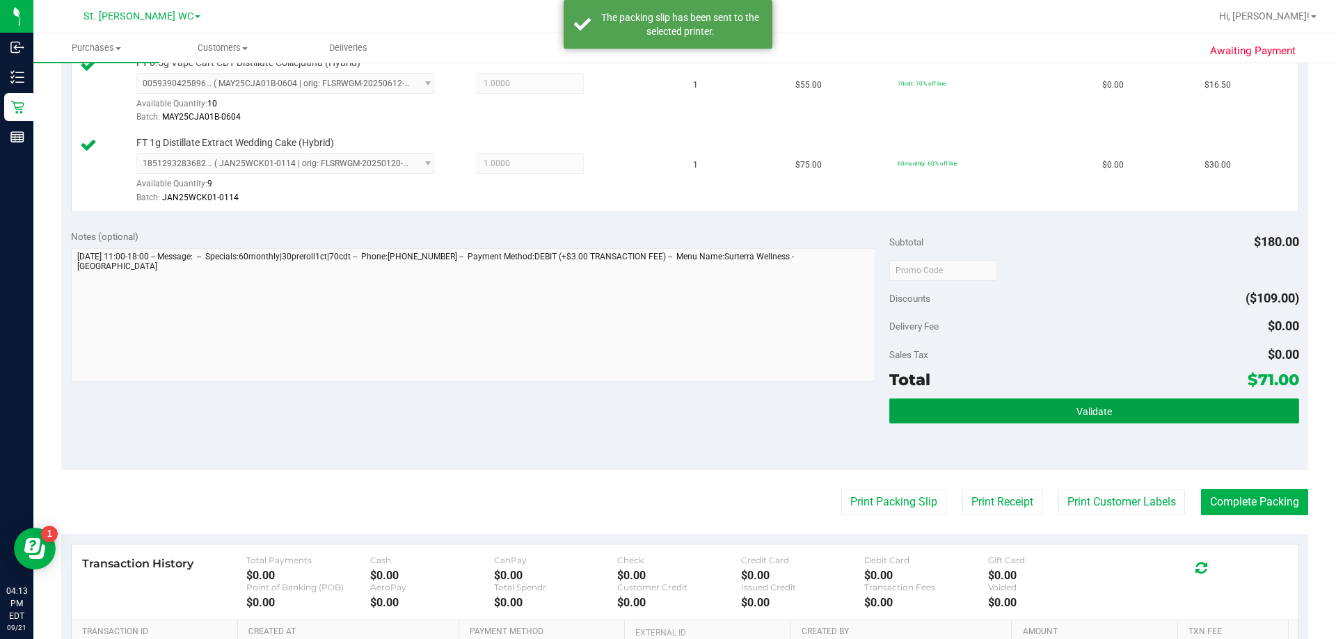
click at [673, 409] on button "Validate" at bounding box center [1093, 411] width 409 height 25
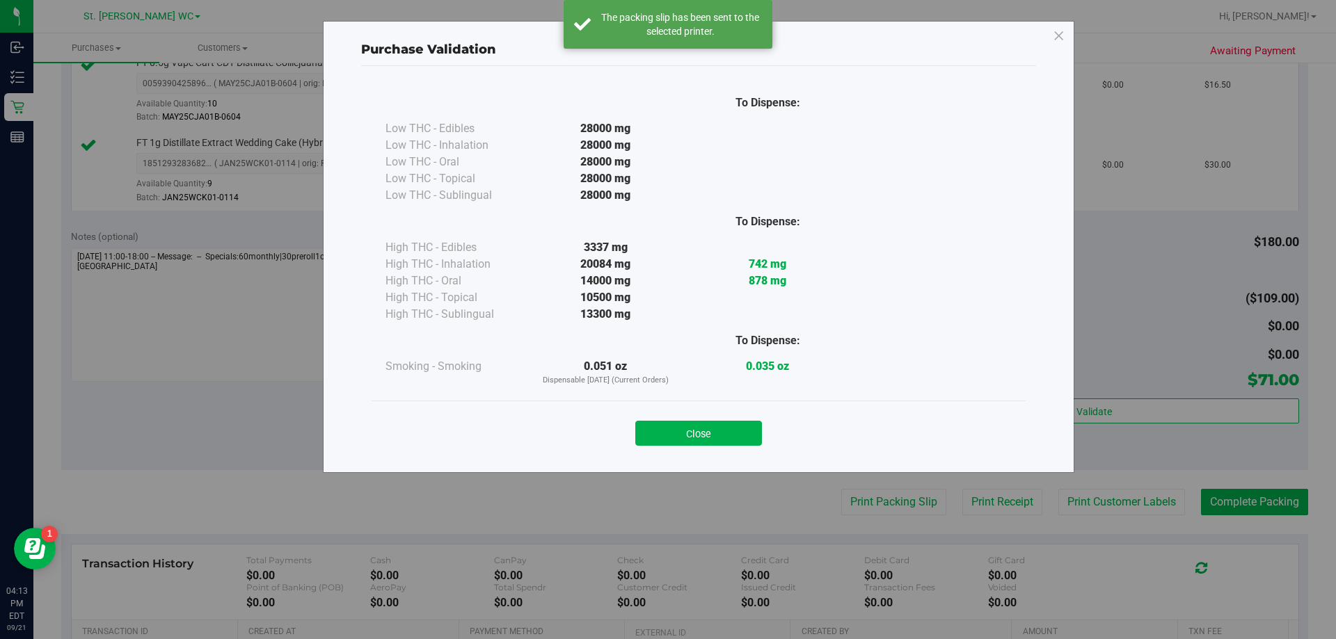
click at [673, 449] on div "Close" at bounding box center [699, 429] width 654 height 56
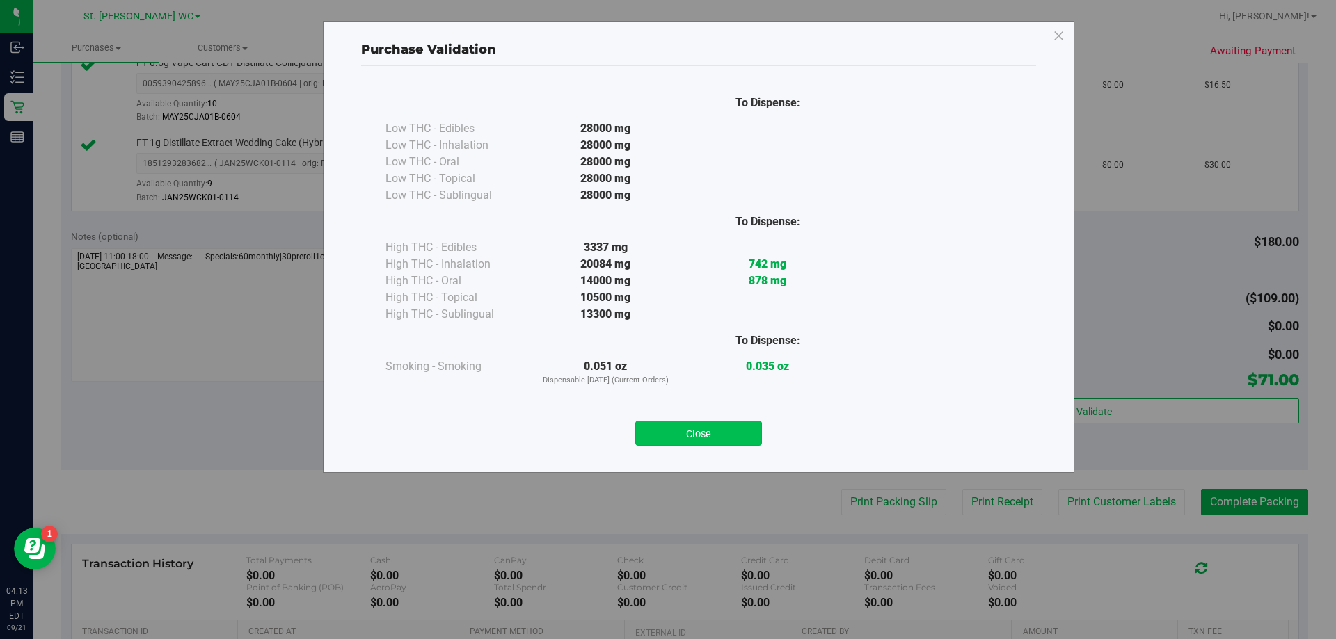
click at [673, 443] on button "Close" at bounding box center [698, 433] width 127 height 25
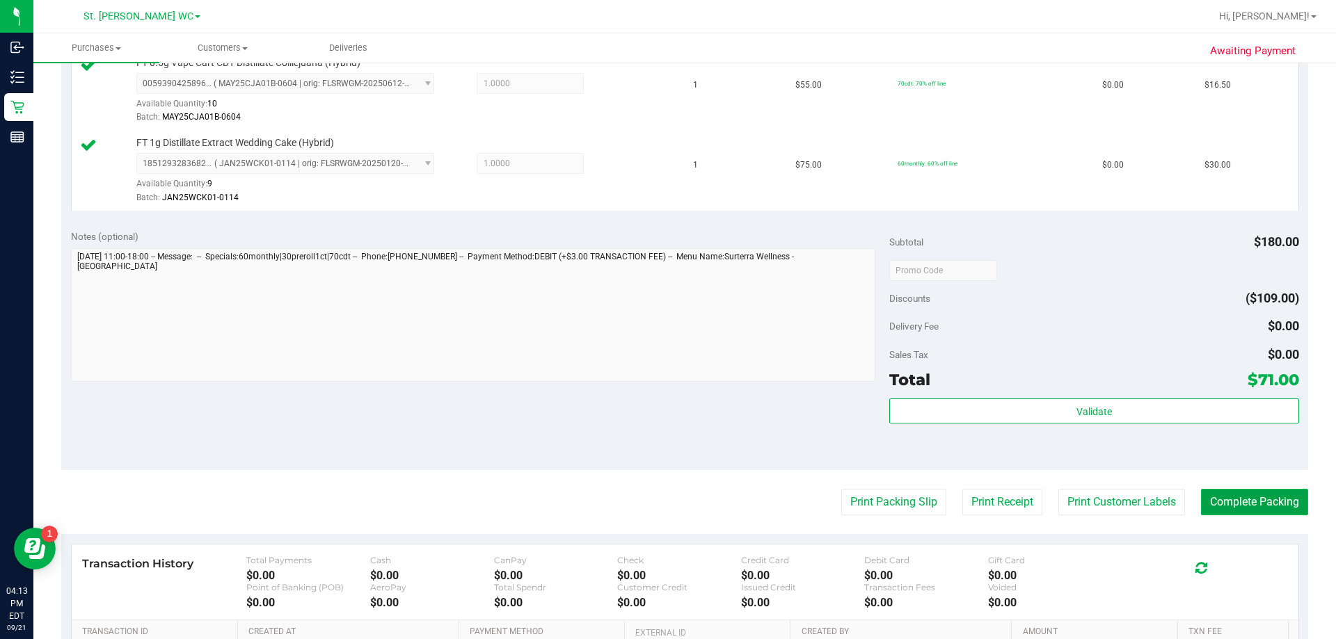
click at [673, 514] on button "Complete Packing" at bounding box center [1254, 502] width 107 height 26
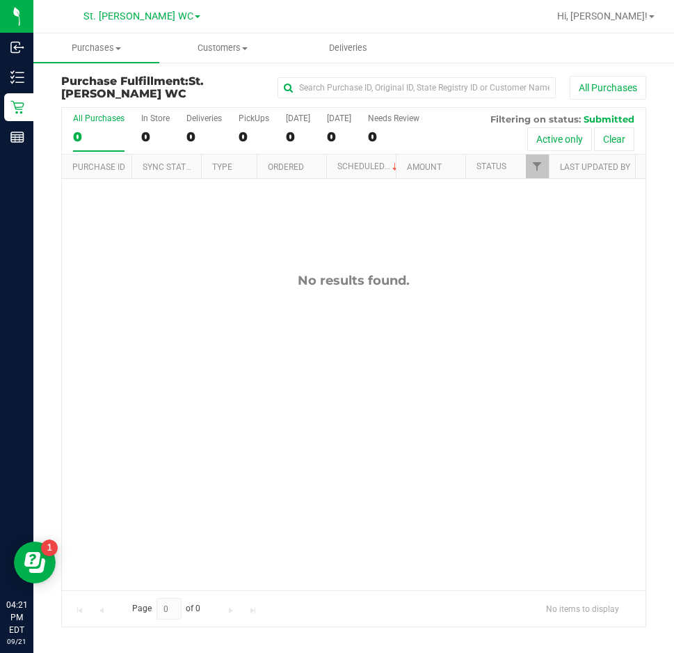
drag, startPoint x: 385, startPoint y: 401, endPoint x: 387, endPoint y: 394, distance: 7.8
click at [386, 401] on div "No results found." at bounding box center [354, 431] width 584 height 505
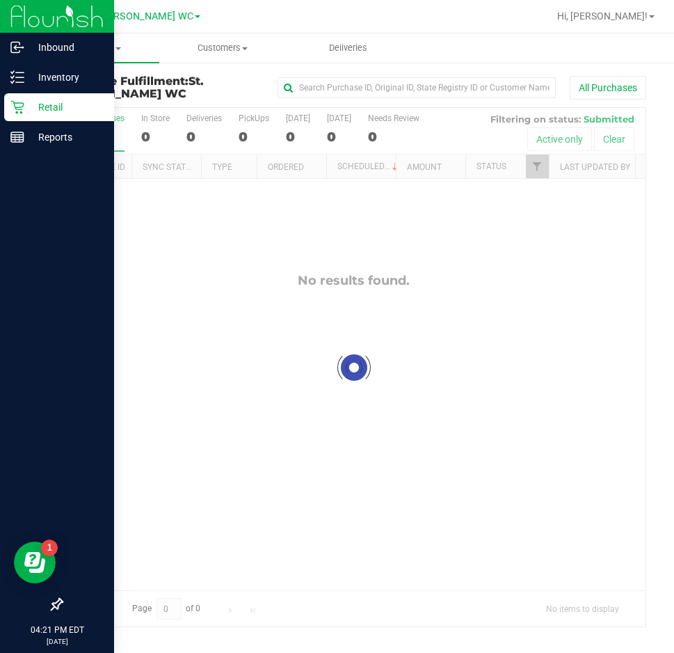
click at [26, 95] on div "Retail" at bounding box center [59, 107] width 110 height 28
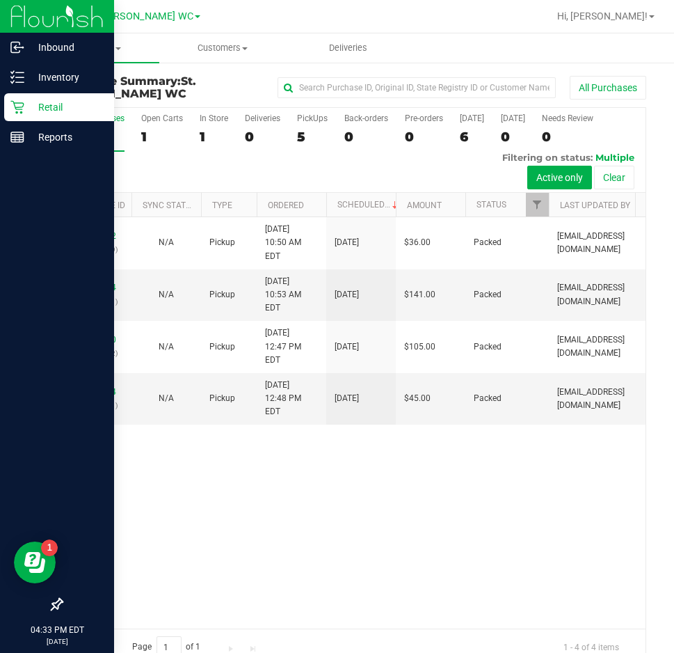
click at [19, 106] on icon at bounding box center [17, 107] width 14 height 14
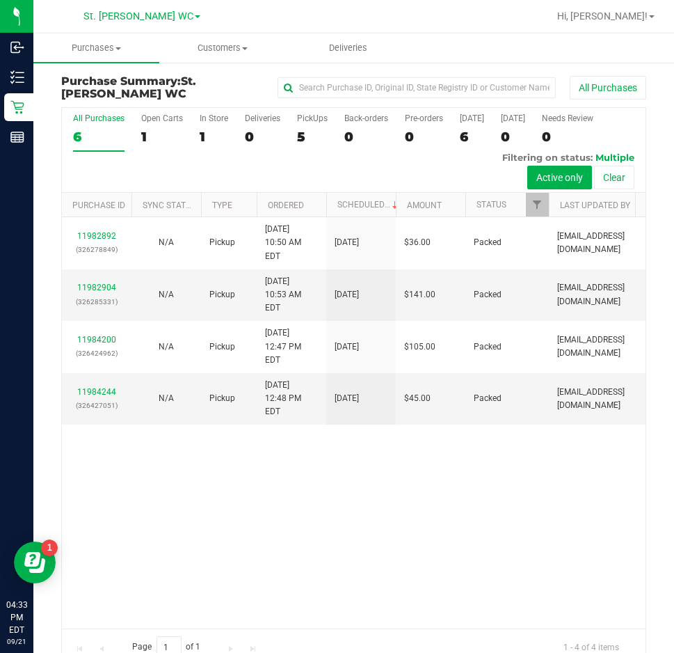
click at [417, 555] on div "11982892 (326278849) N/A Pickup [DATE] 10:50 AM EDT 9/21/2025 $36.00 Packed [EM…" at bounding box center [354, 422] width 584 height 411
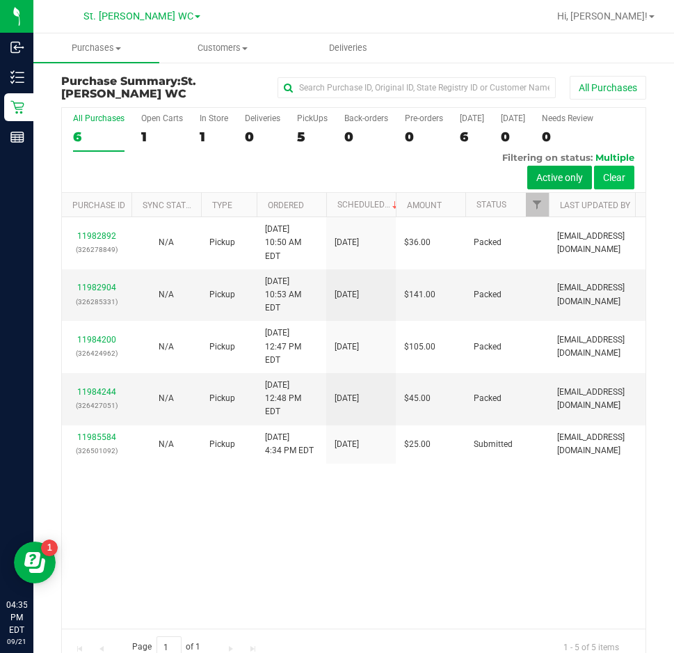
drag, startPoint x: 519, startPoint y: 517, endPoint x: 621, endPoint y: 172, distance: 359.7
click at [527, 492] on div "11982892 (326278849) N/A Pickup [DATE] 10:50 AM EDT 9/21/2025 $36.00 Packed [EM…" at bounding box center [354, 422] width 584 height 411
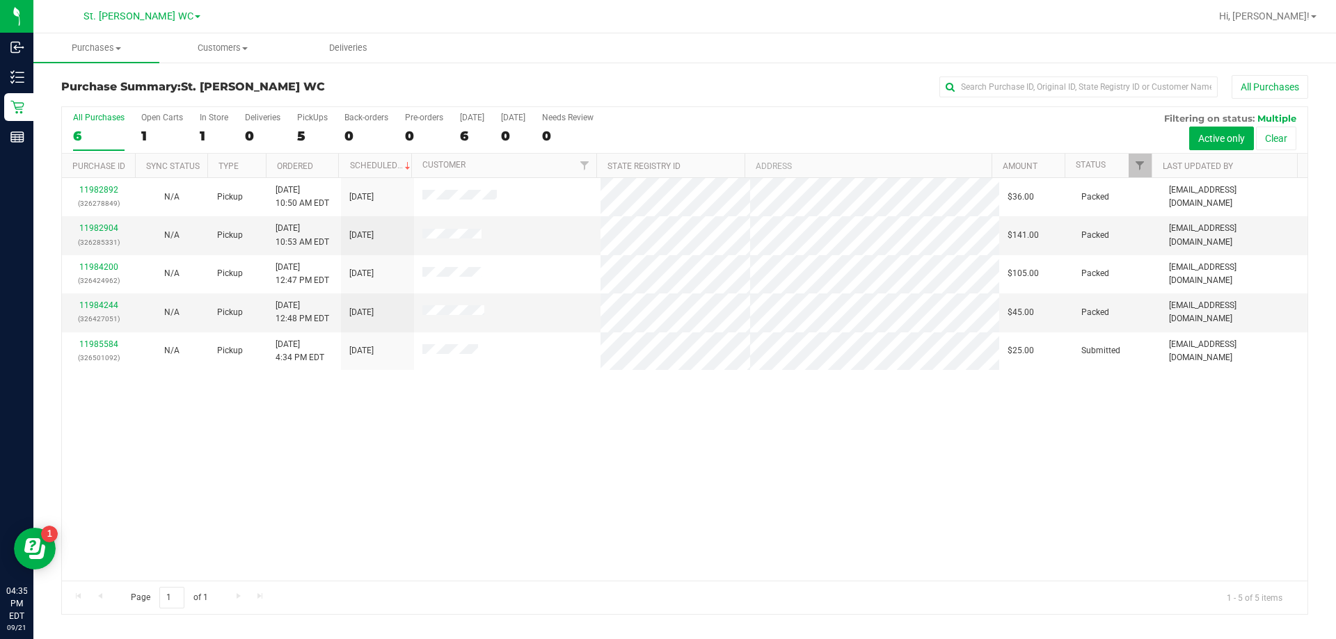
click at [673, 464] on div "11982892 (326278849) N/A Pickup [DATE] 10:50 AM EDT 9/21/2025 $36.00 Packed [EM…" at bounding box center [684, 379] width 1245 height 403
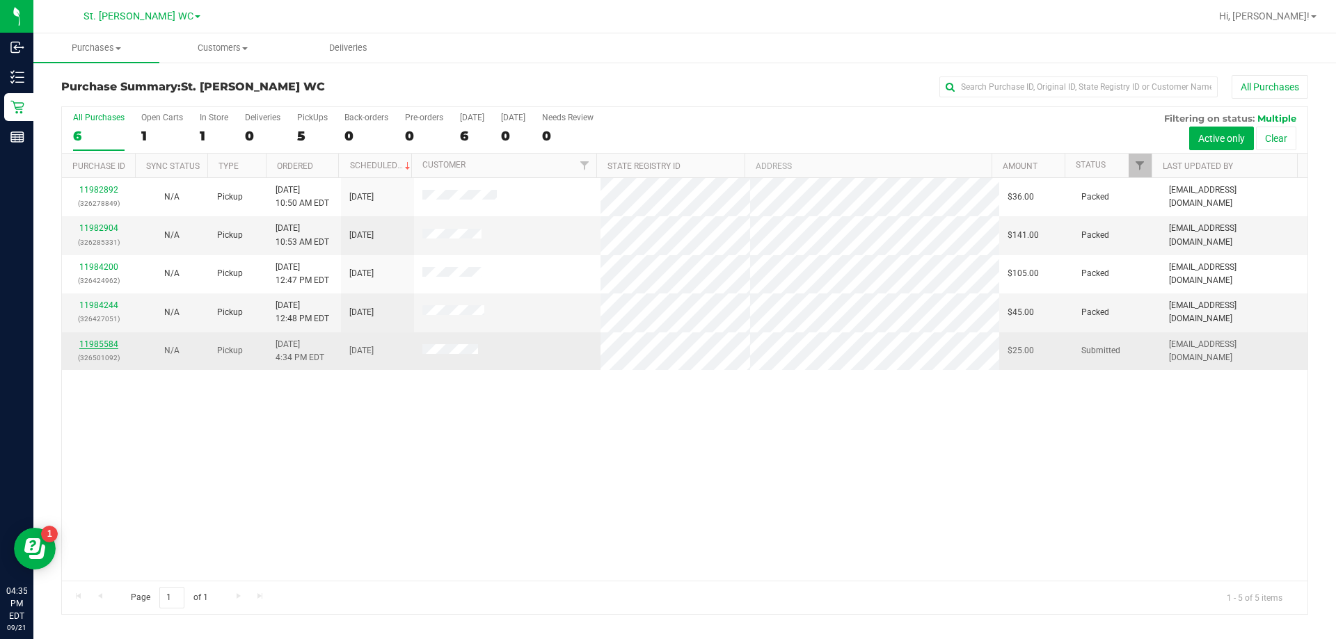
click at [116, 338] on div "11985584 (326501092)" at bounding box center [98, 351] width 56 height 26
click at [113, 340] on link "11985584" at bounding box center [98, 345] width 39 height 10
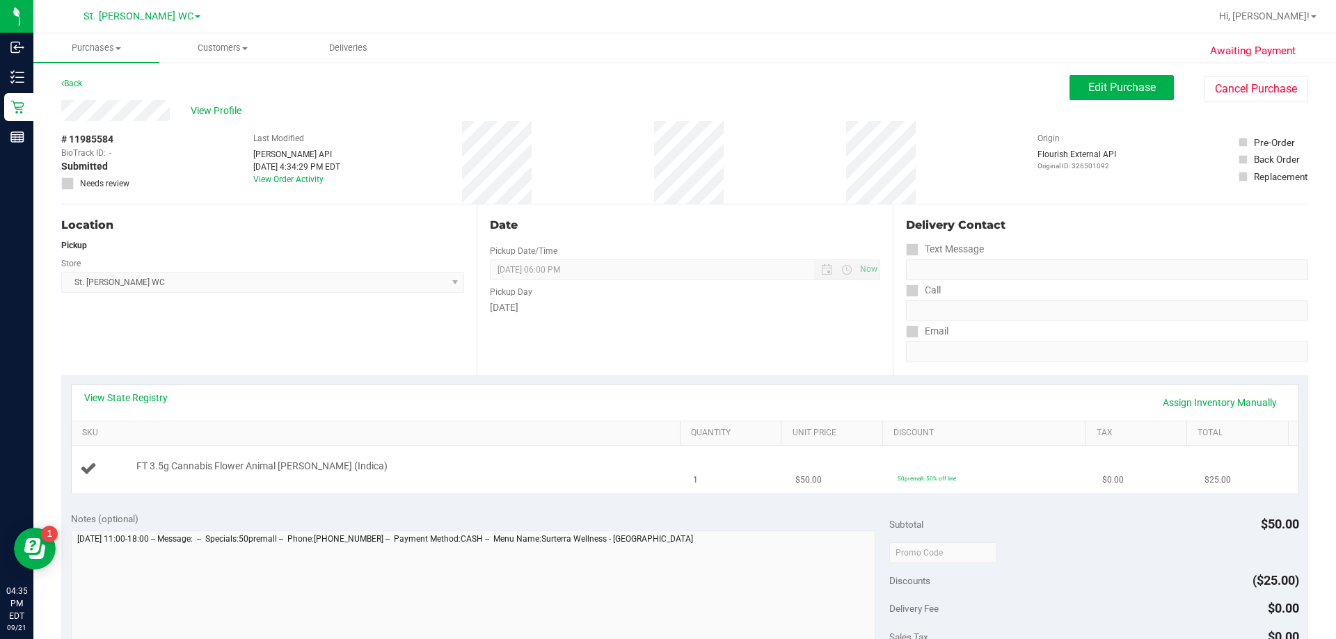
click at [400, 467] on div "FT 3.5g Cannabis Flower Animal [PERSON_NAME] (Indica)" at bounding box center [401, 467] width 544 height 14
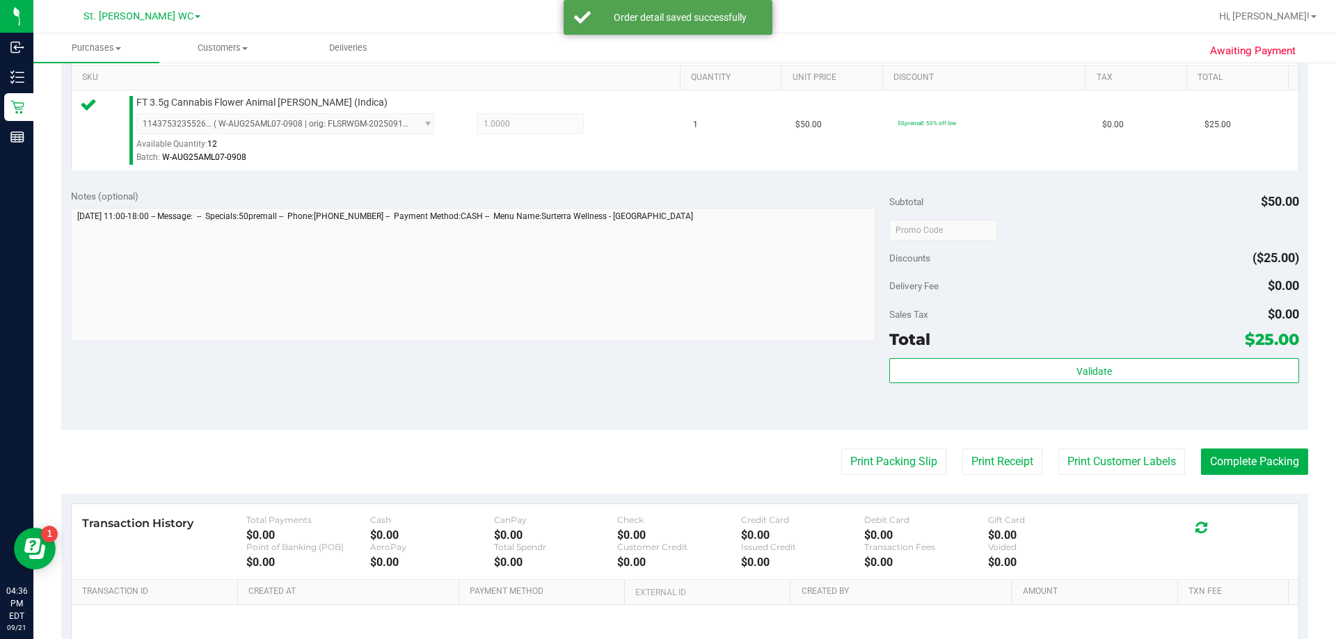
scroll to position [417, 0]
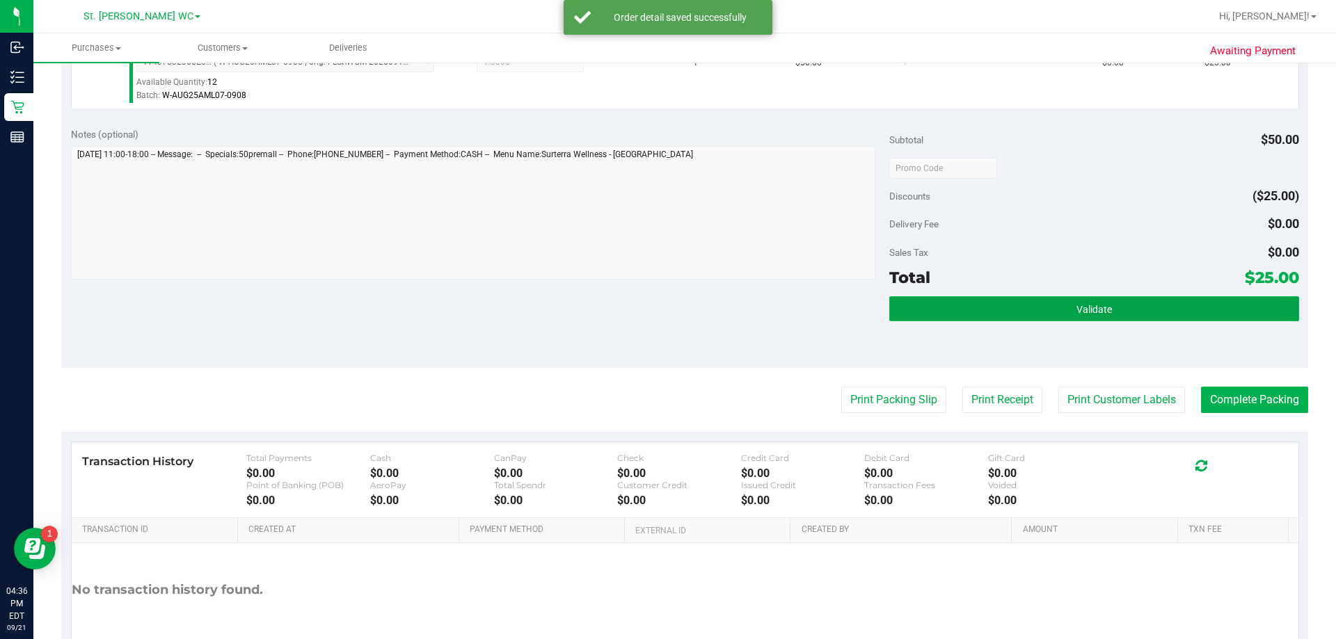
click at [673, 316] on button "Validate" at bounding box center [1093, 308] width 409 height 25
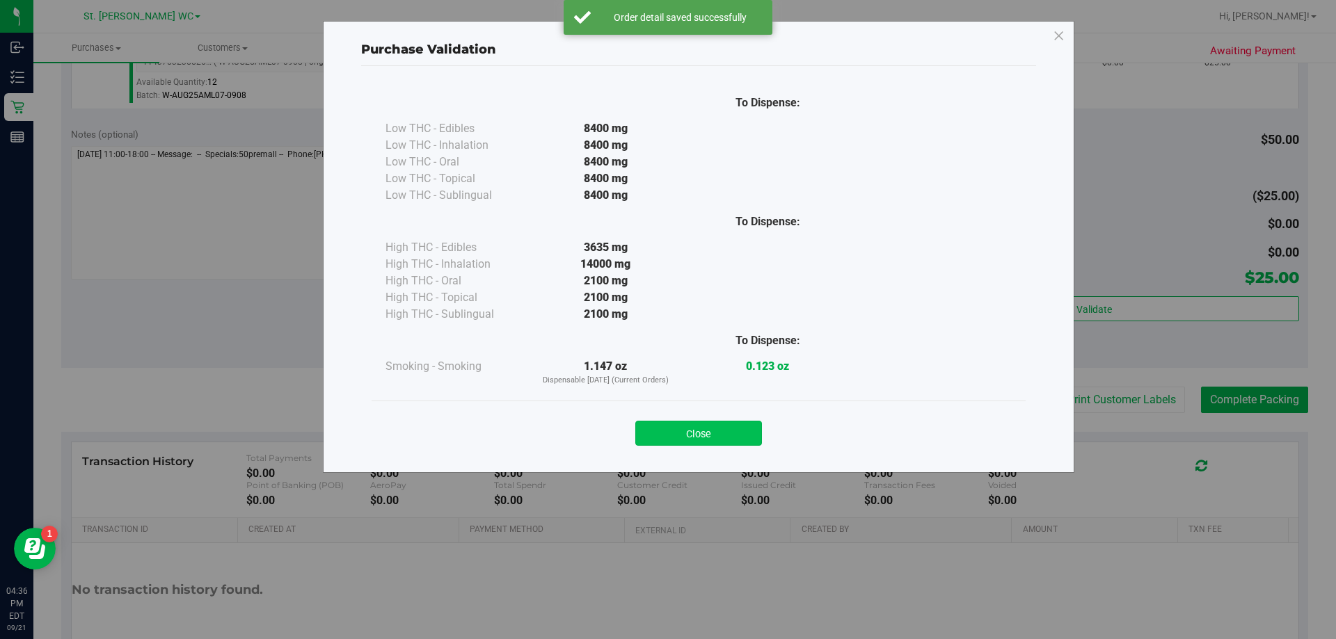
click at [673, 433] on button "Close" at bounding box center [698, 433] width 127 height 25
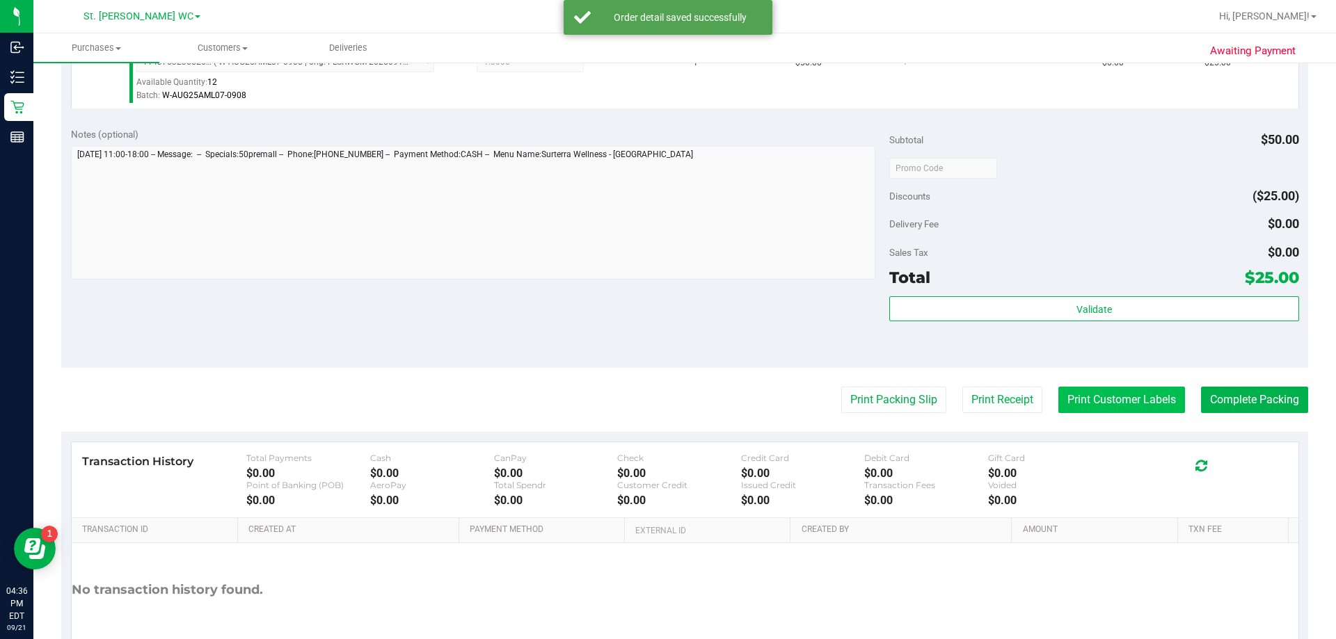
click at [673, 391] on button "Print Customer Labels" at bounding box center [1121, 400] width 127 height 26
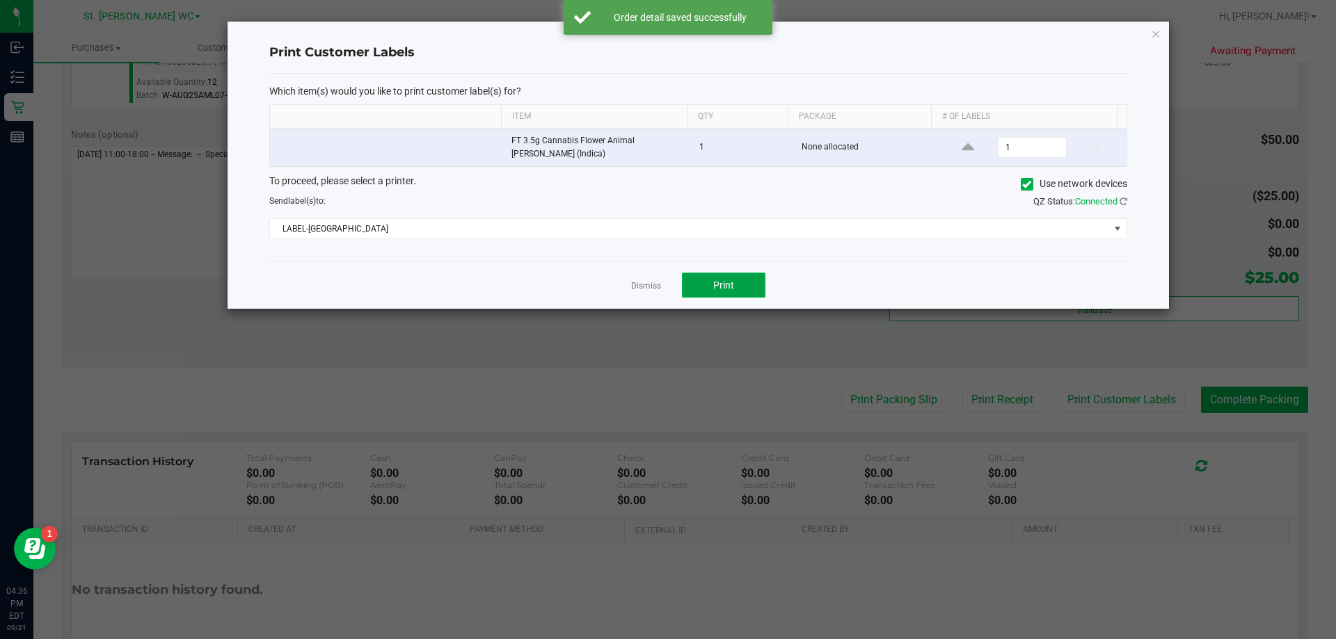
click at [673, 274] on button "Print" at bounding box center [723, 285] width 83 height 25
click at [673, 36] on icon "button" at bounding box center [1156, 33] width 10 height 17
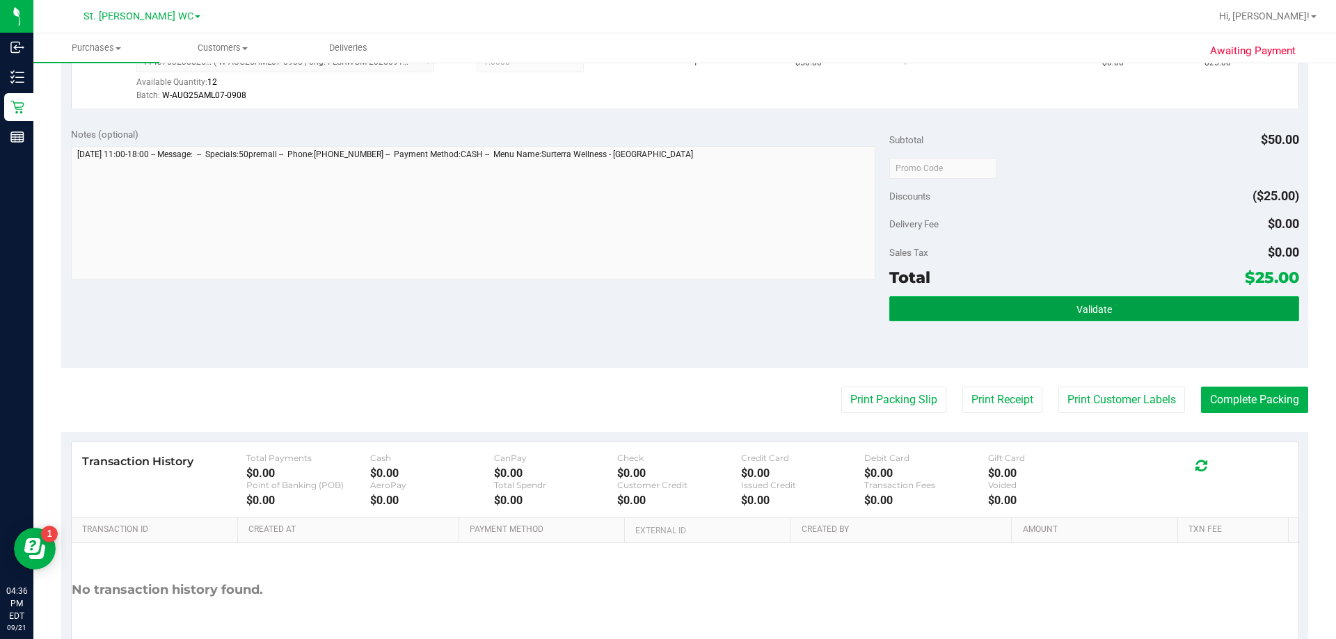
click at [673, 312] on button "Validate" at bounding box center [1093, 308] width 409 height 25
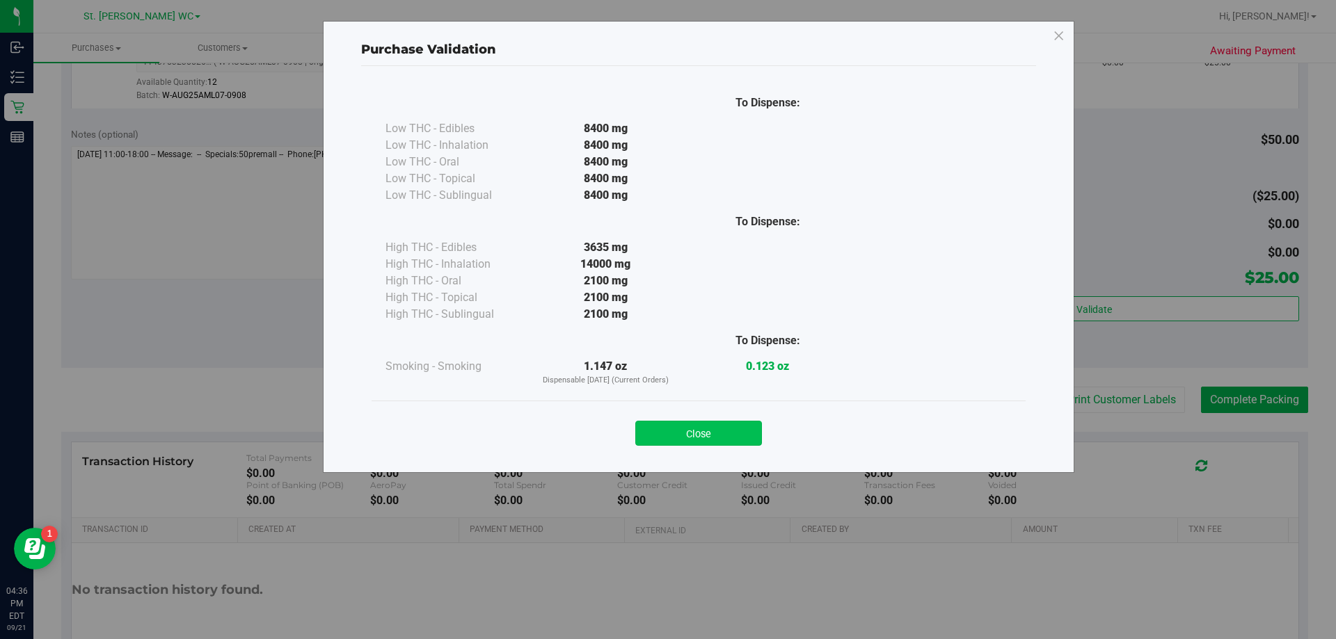
click at [673, 431] on button "Close" at bounding box center [698, 433] width 127 height 25
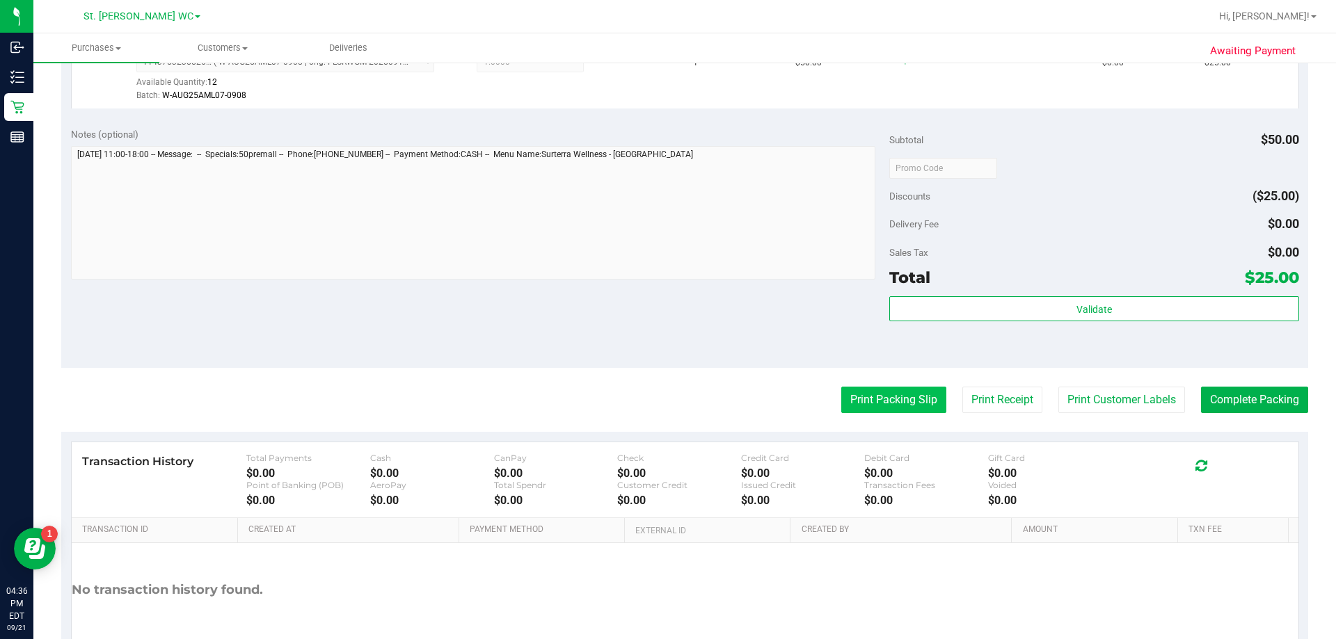
click at [673, 405] on button "Print Packing Slip" at bounding box center [893, 400] width 105 height 26
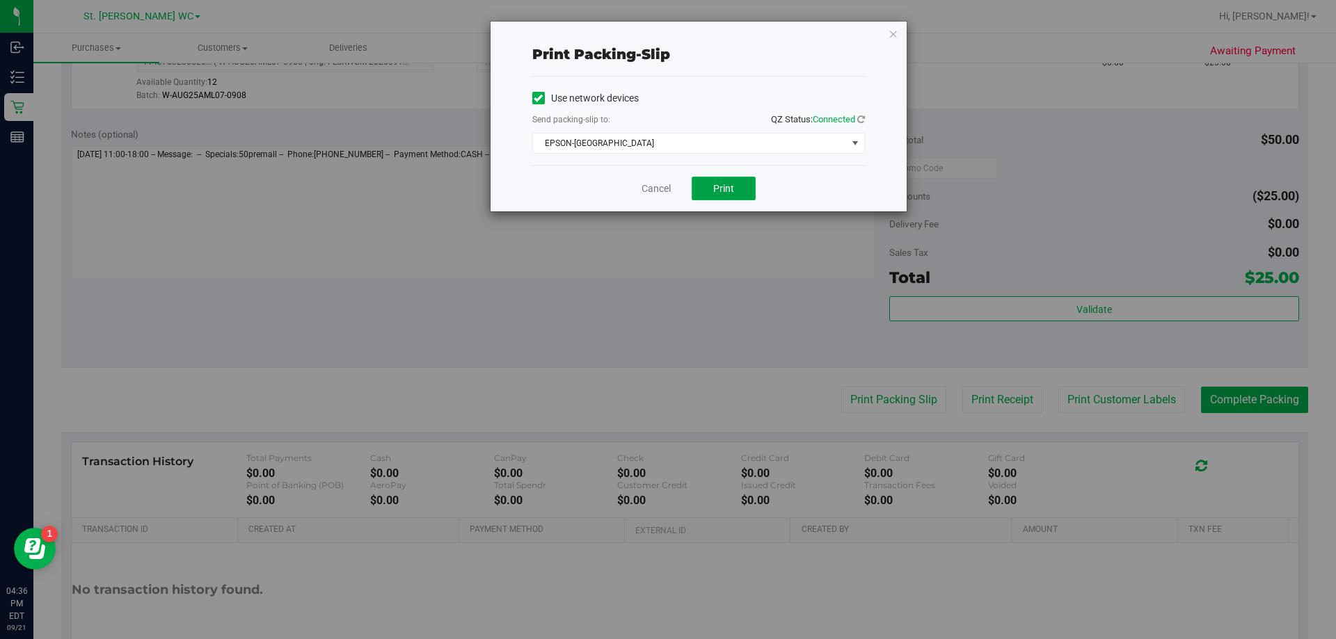
click at [673, 186] on button "Print" at bounding box center [724, 189] width 64 height 24
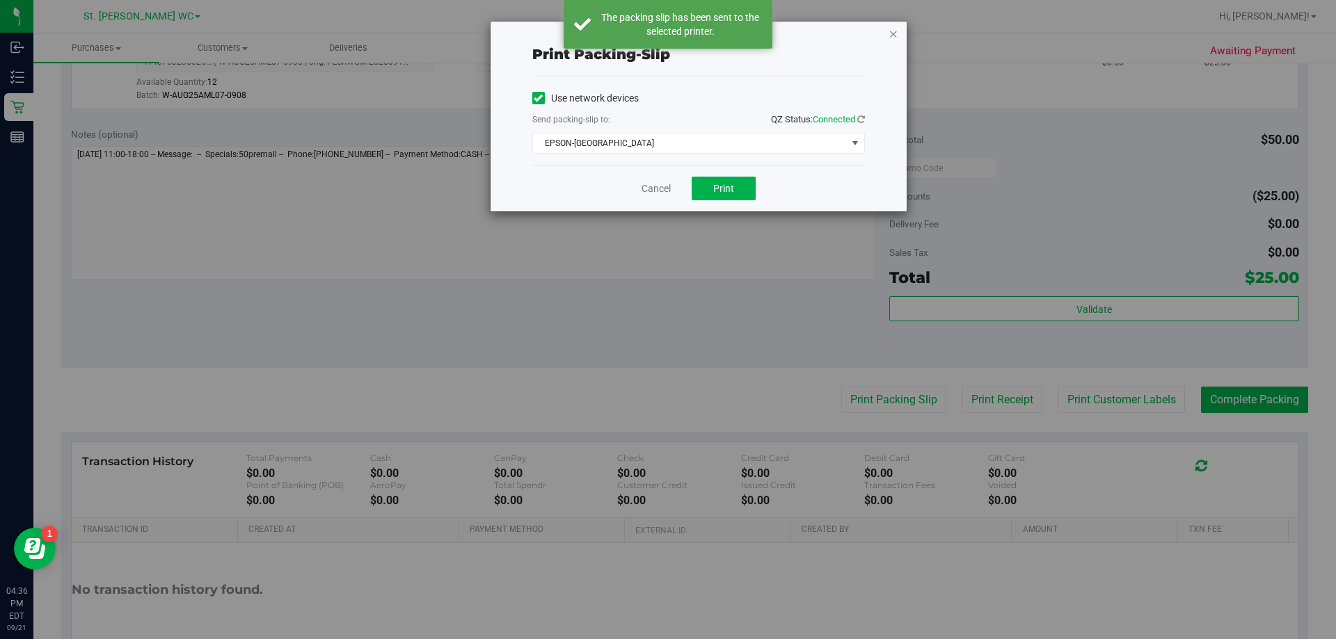
click at [673, 31] on icon "button" at bounding box center [893, 33] width 10 height 17
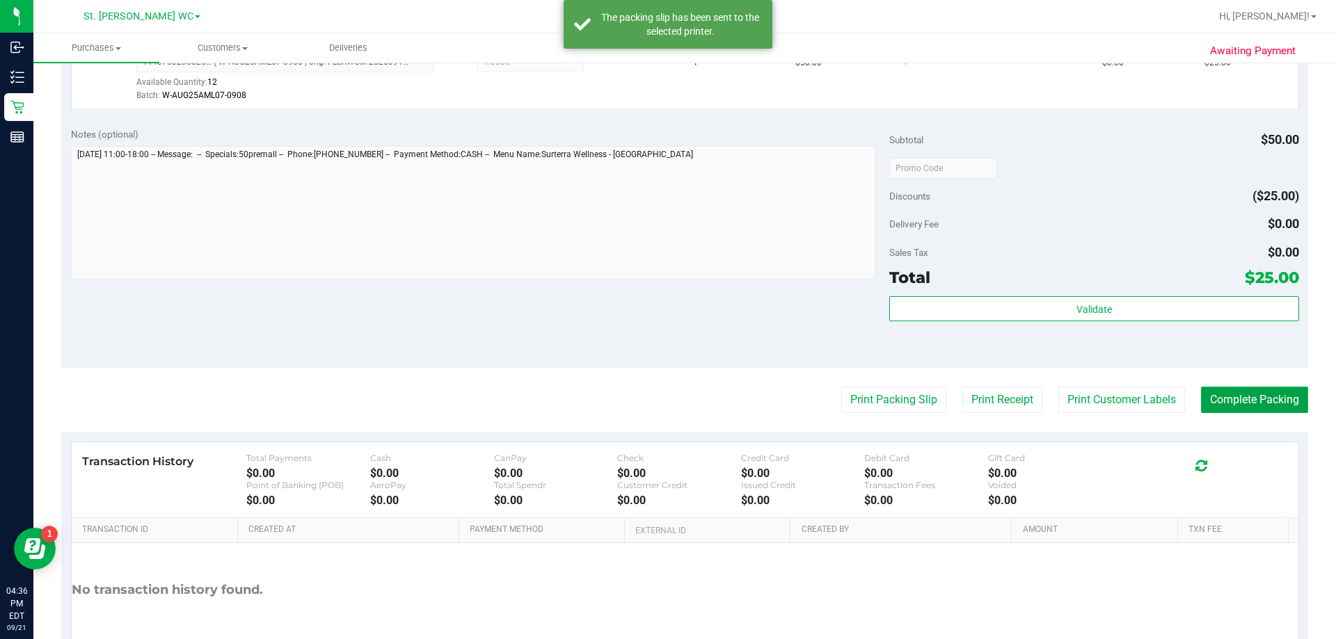
click at [673, 410] on button "Complete Packing" at bounding box center [1254, 400] width 107 height 26
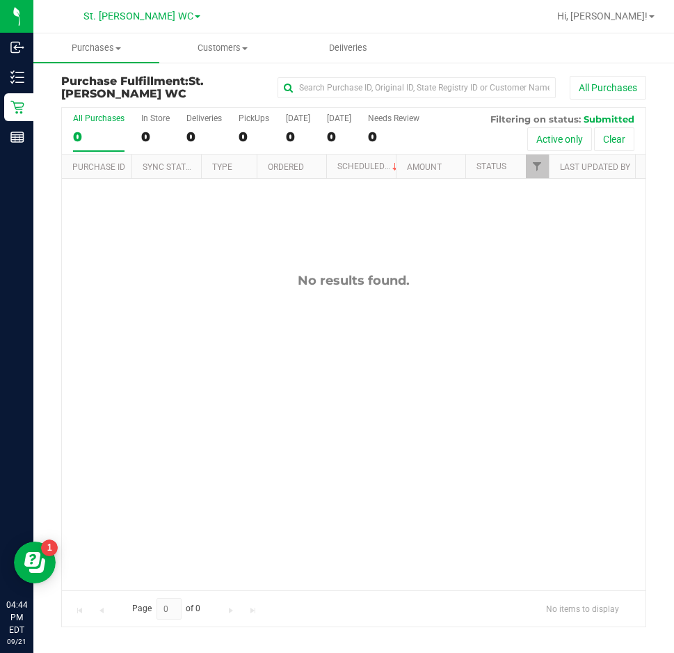
click at [376, 338] on div "No results found." at bounding box center [354, 431] width 584 height 505
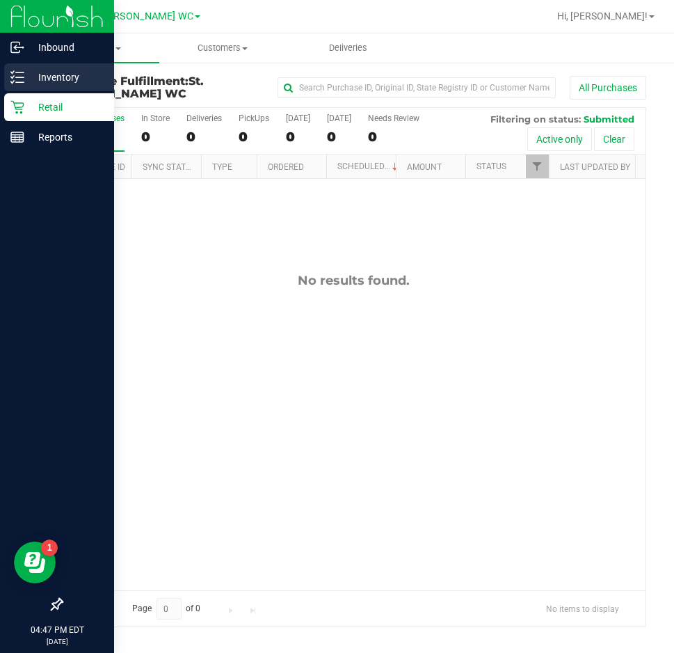
click at [47, 86] on div "Inventory" at bounding box center [59, 77] width 110 height 28
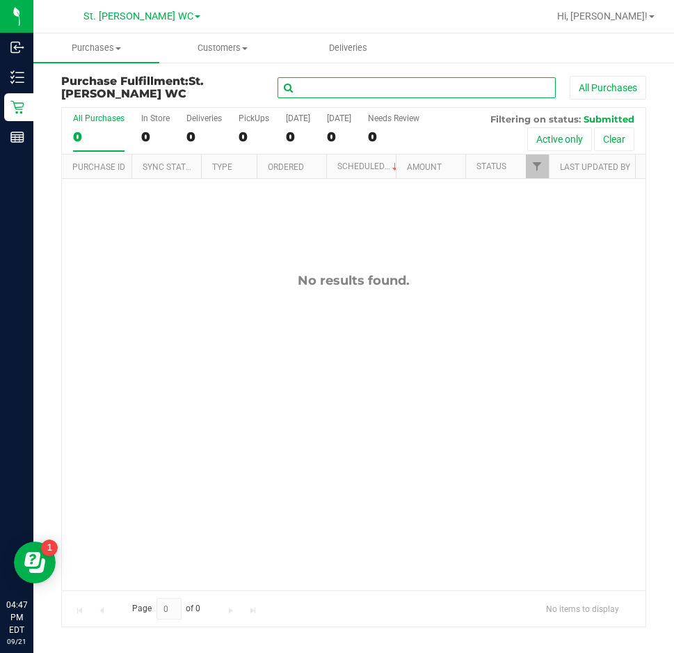
click at [328, 90] on input "text" at bounding box center [417, 87] width 278 height 21
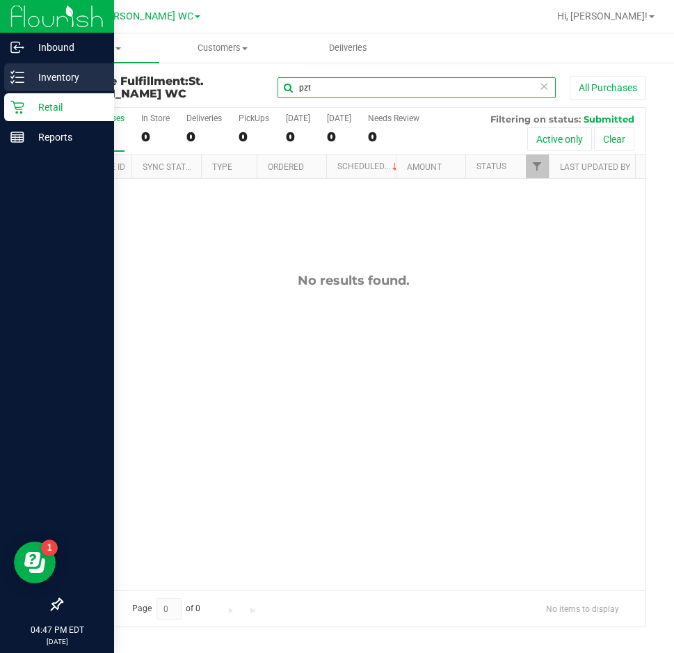
type input "pzt"
click at [42, 81] on p "Inventory" at bounding box center [65, 77] width 83 height 17
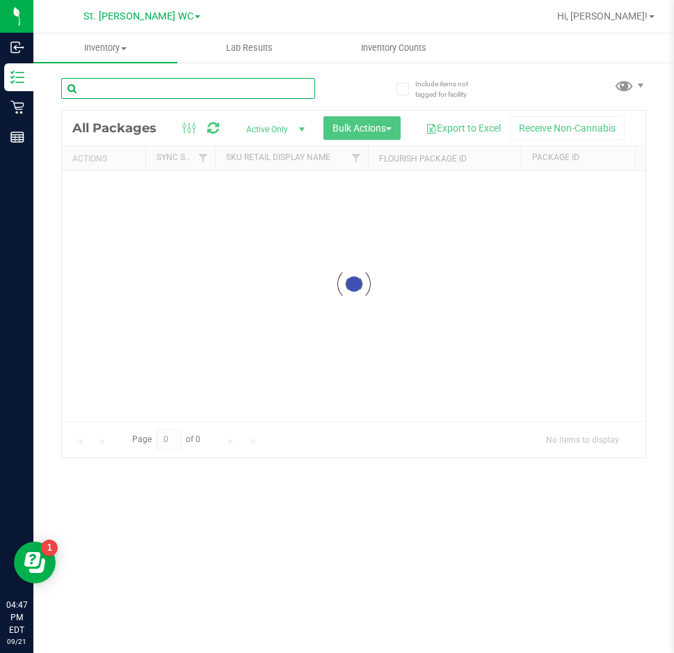
click at [219, 92] on input "text" at bounding box center [188, 88] width 254 height 21
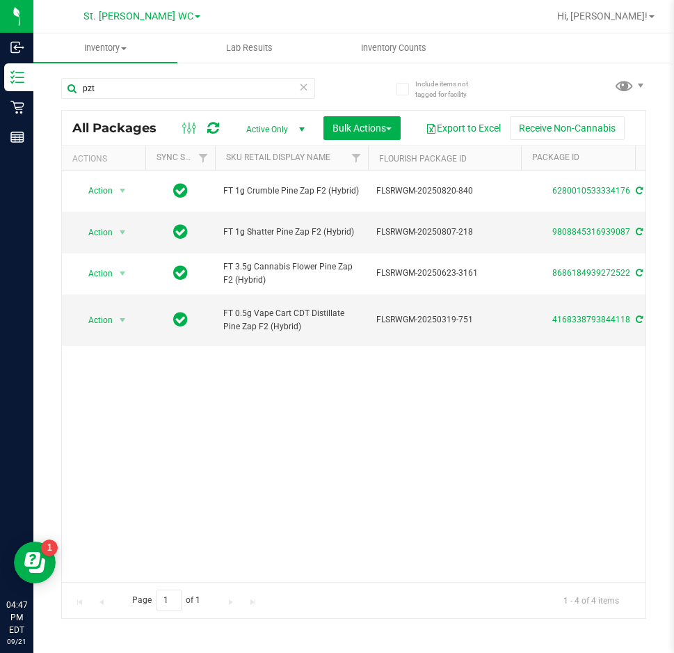
drag, startPoint x: 399, startPoint y: 448, endPoint x: 365, endPoint y: 449, distance: 33.4
click at [396, 449] on div "Action Action Create package Edit attributes Global inventory Locate package Lo…" at bounding box center [354, 375] width 584 height 411
click at [134, 93] on input "pzt" at bounding box center [188, 88] width 254 height 21
type input "p"
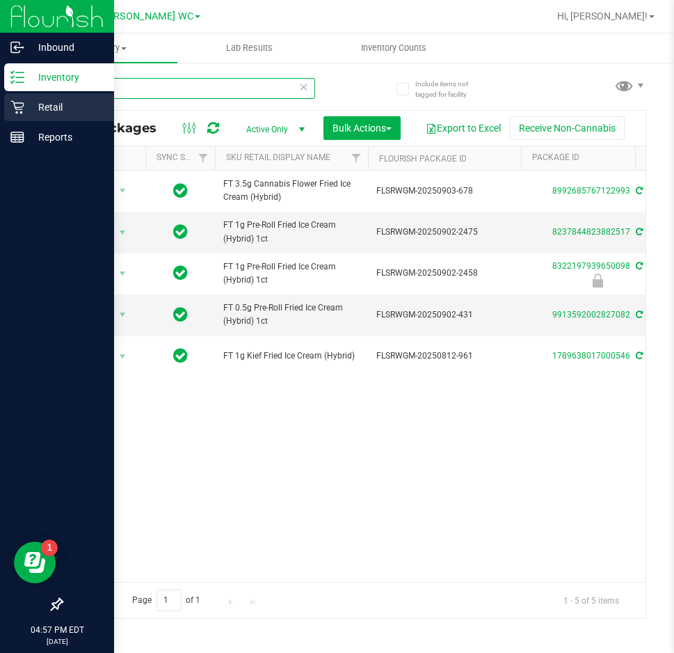
type input "fic"
click at [22, 106] on icon at bounding box center [17, 107] width 14 height 14
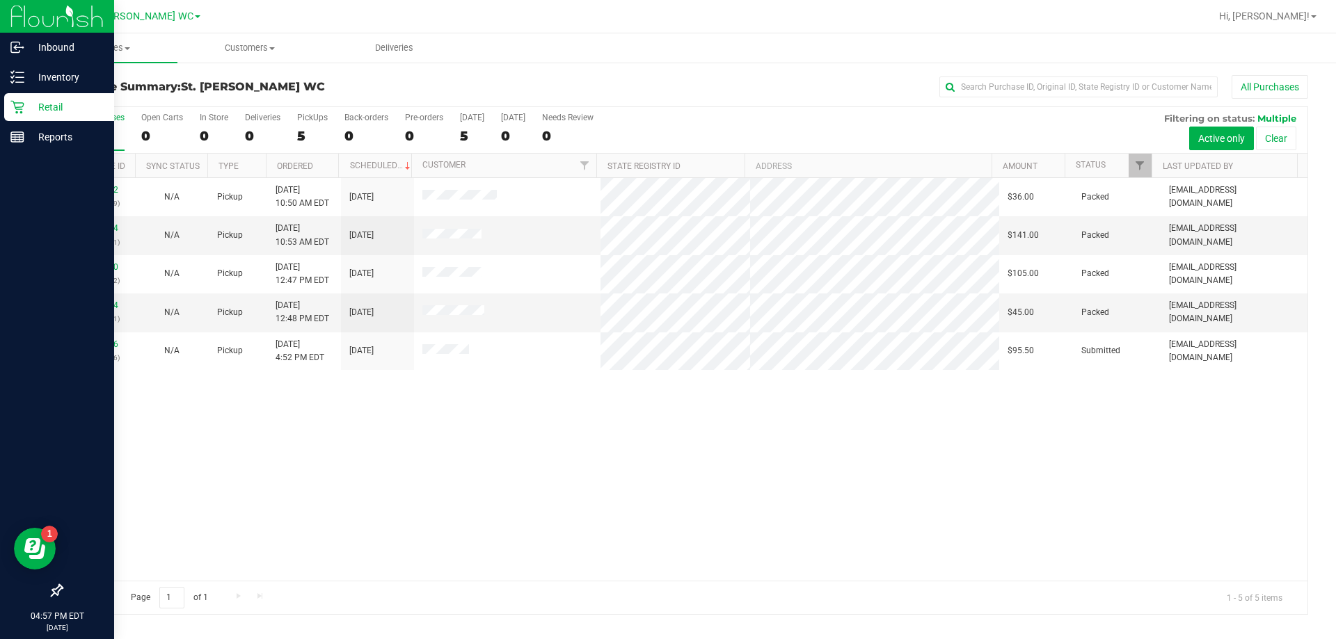
click at [463, 527] on div "11982892 (326278849) N/A Pickup [DATE] 10:50 AM EDT 9/21/2025 $36.00 Packed [EM…" at bounding box center [684, 379] width 1245 height 403
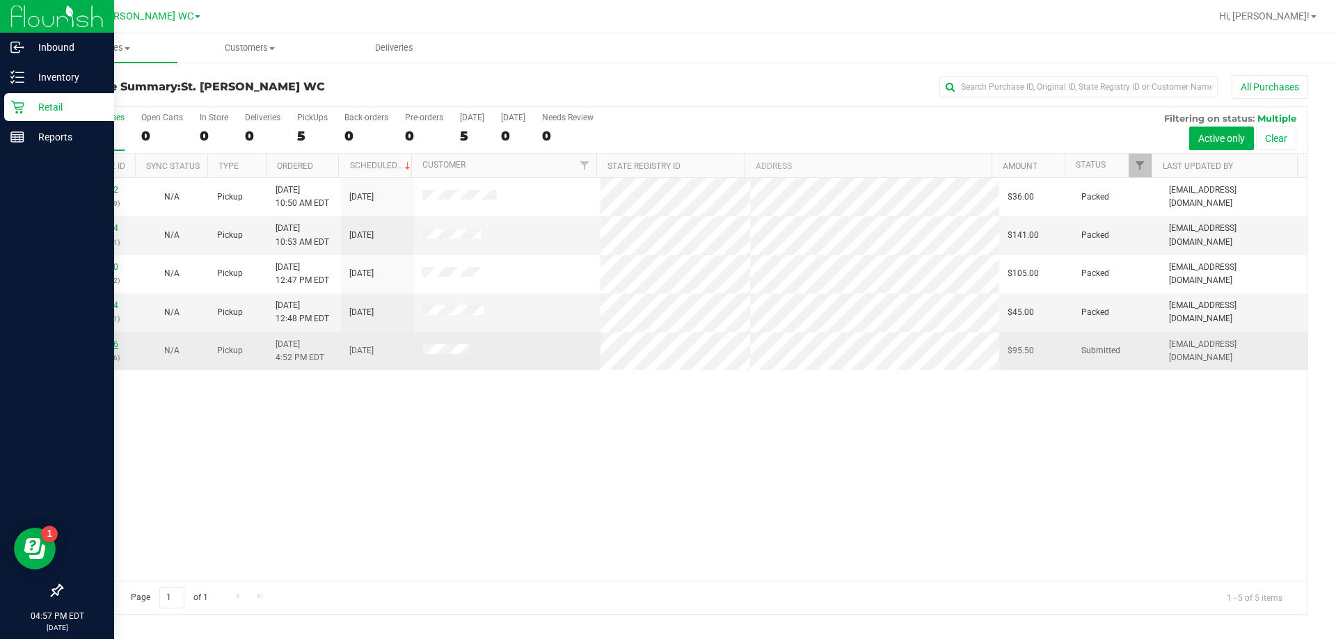
click at [106, 344] on link "11985696" at bounding box center [98, 345] width 39 height 10
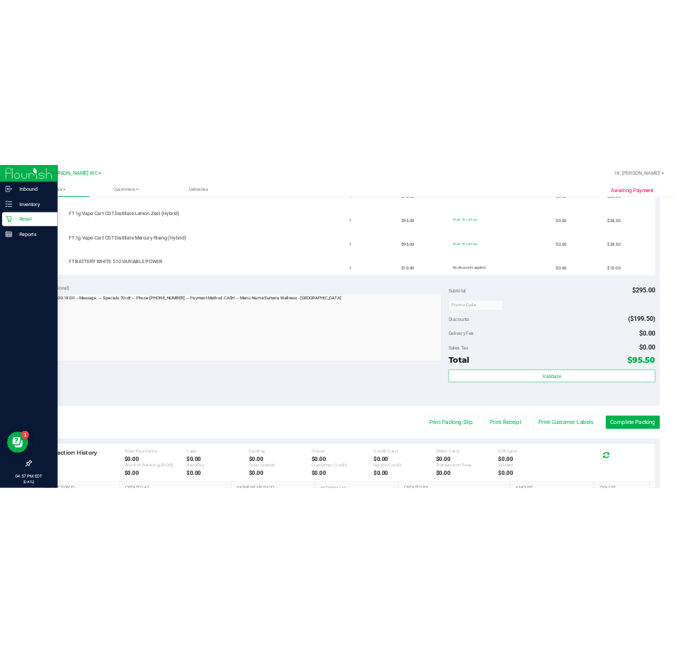
scroll to position [209, 0]
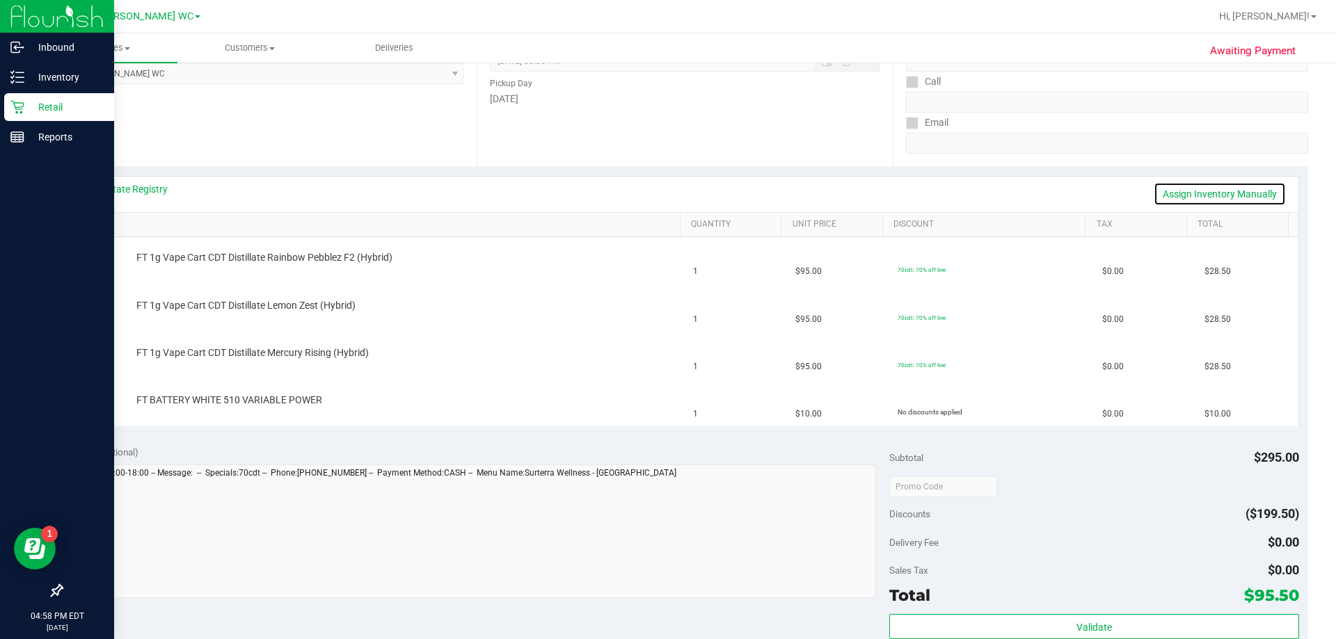
click at [673, 193] on link "Assign Inventory Manually" at bounding box center [1220, 194] width 132 height 24
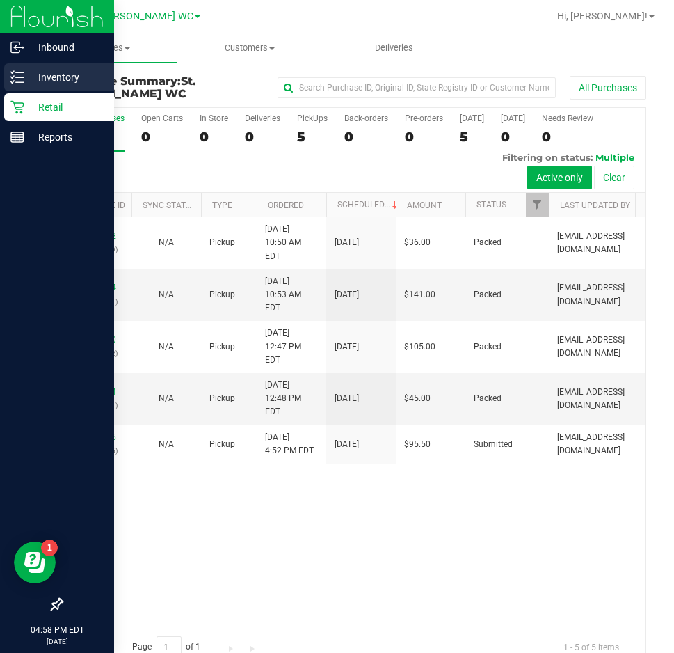
click at [7, 69] on div "Inventory" at bounding box center [59, 77] width 110 height 28
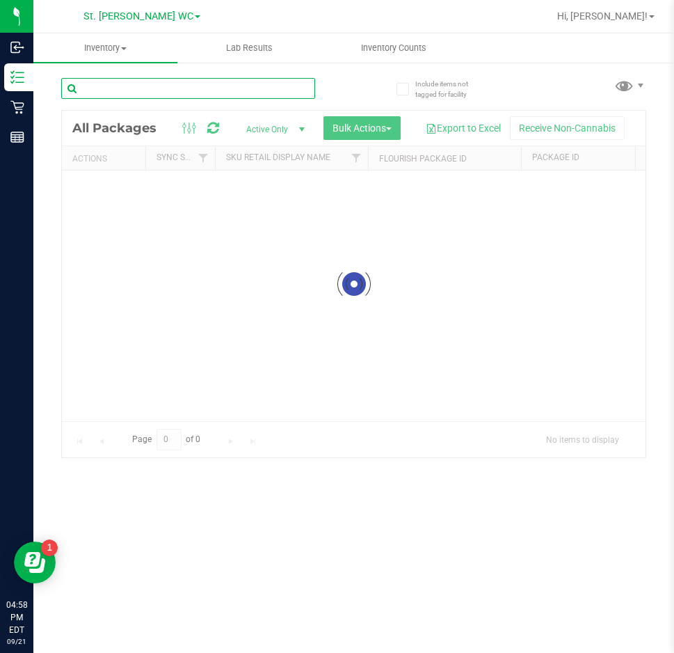
click at [266, 83] on input "text" at bounding box center [188, 88] width 254 height 21
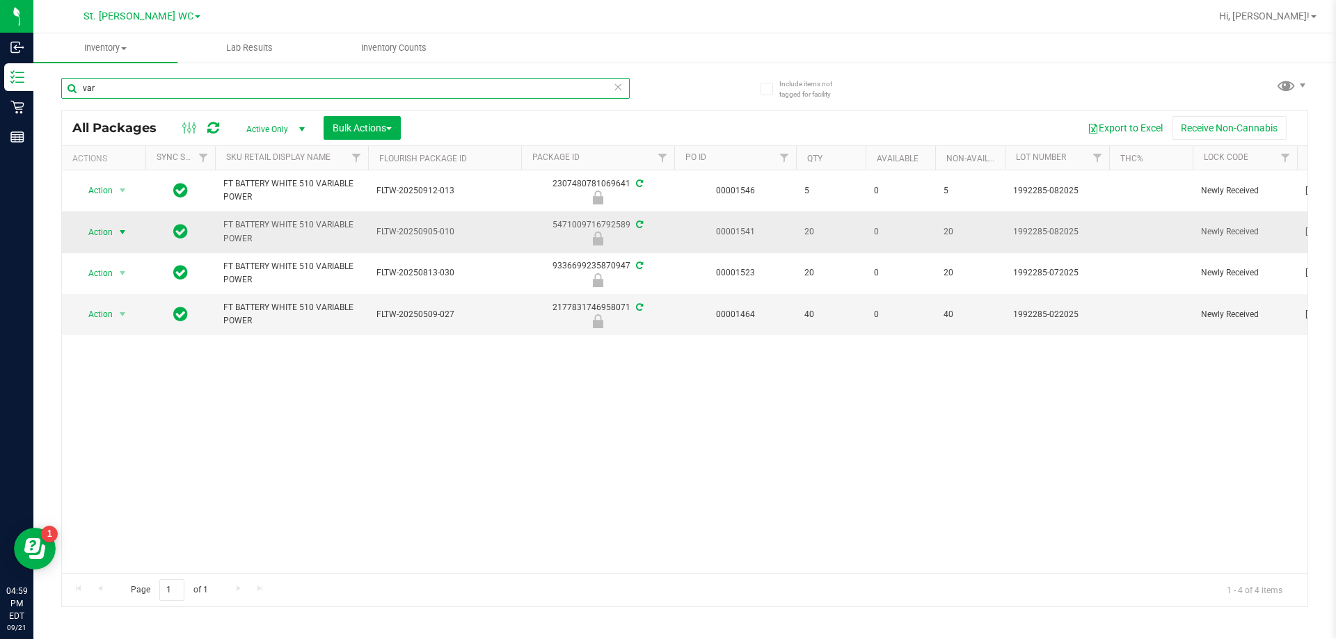
type input "var"
click at [106, 230] on span "Action" at bounding box center [95, 232] width 38 height 19
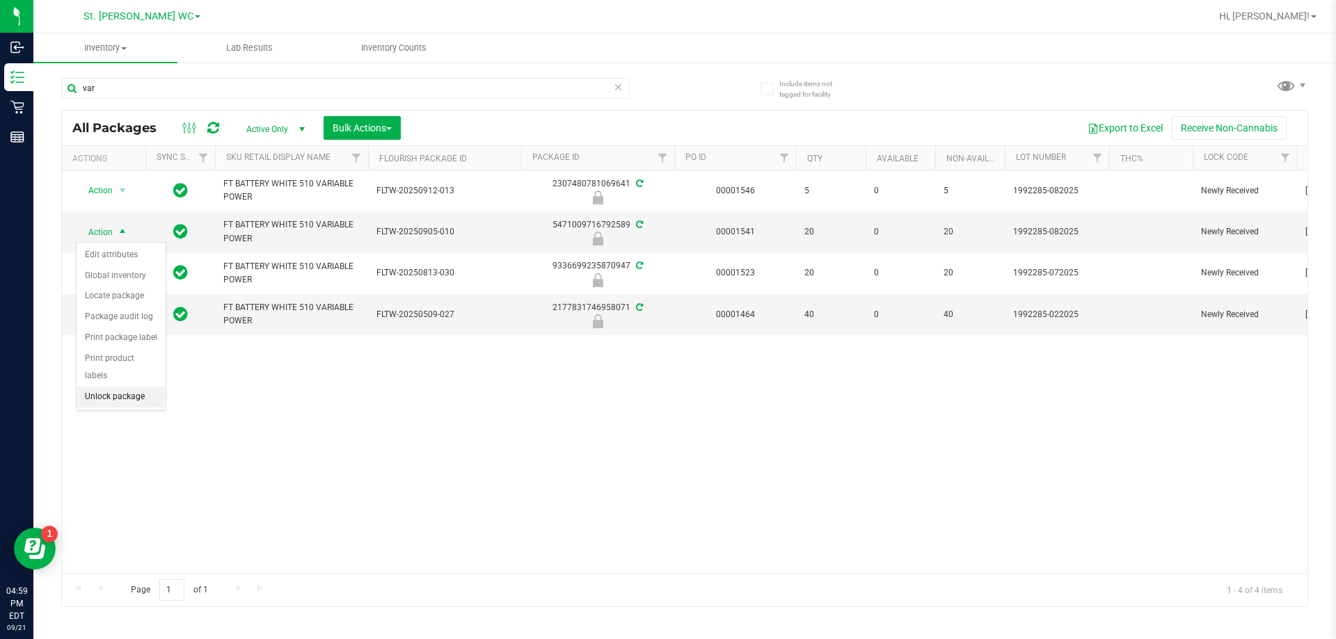
click at [122, 387] on li "Unlock package" at bounding box center [121, 397] width 89 height 21
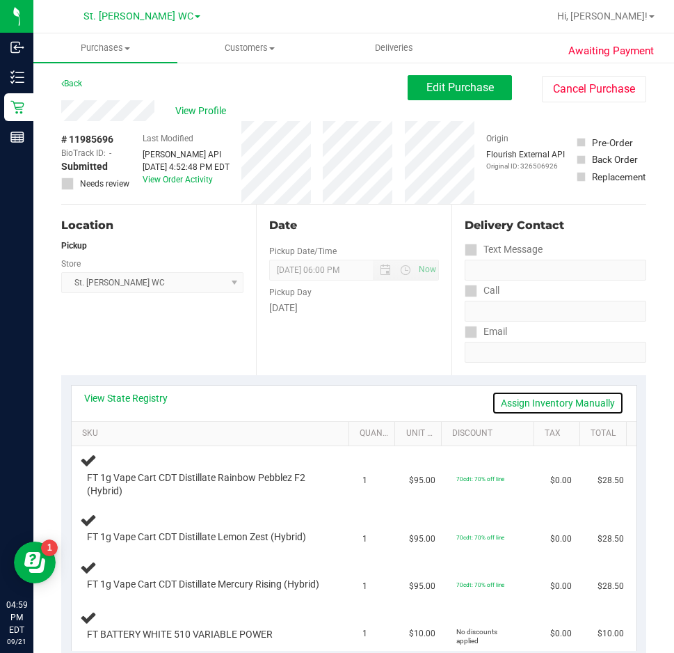
click at [532, 404] on link "Assign Inventory Manually" at bounding box center [558, 403] width 132 height 24
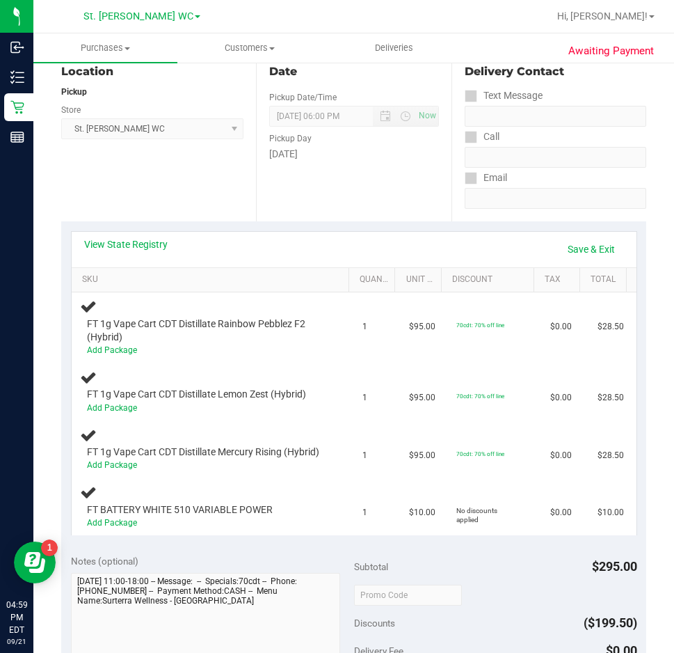
scroll to position [348, 0]
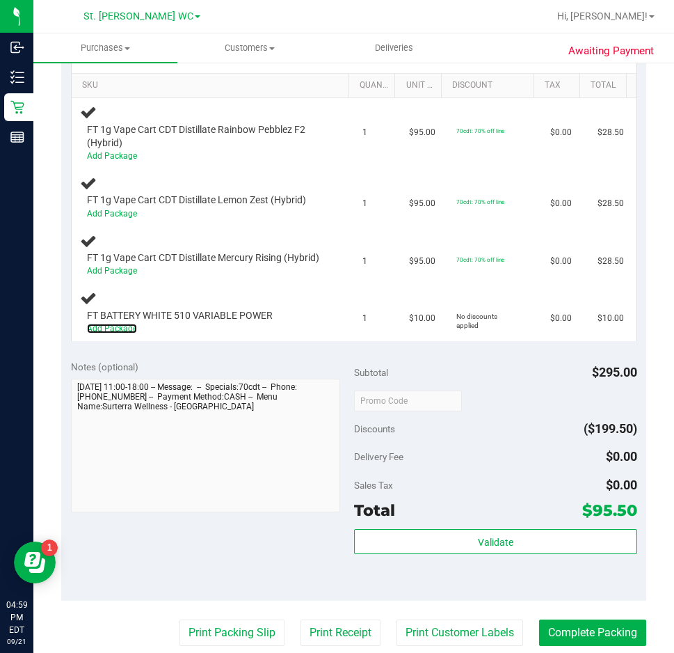
click at [119, 333] on link "Add Package" at bounding box center [112, 329] width 50 height 10
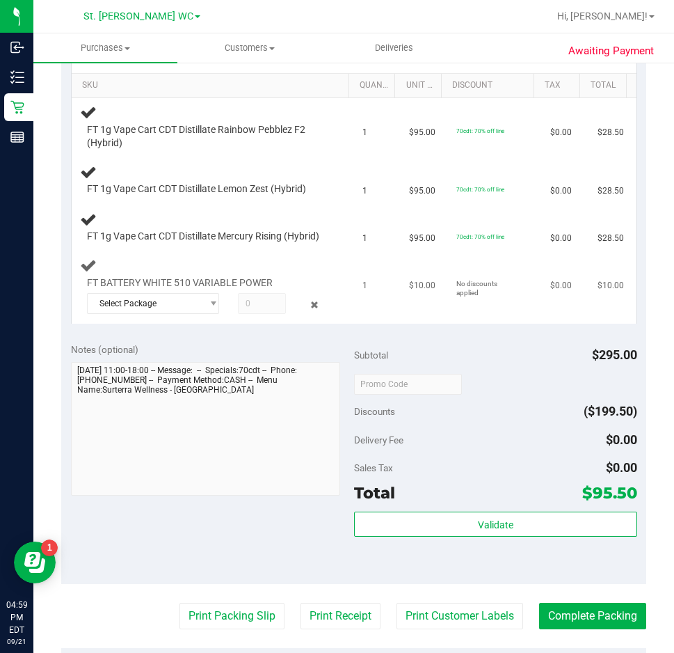
click at [145, 318] on div at bounding box center [206, 317] width 239 height 1
click at [145, 313] on span "Select Package" at bounding box center [145, 303] width 114 height 19
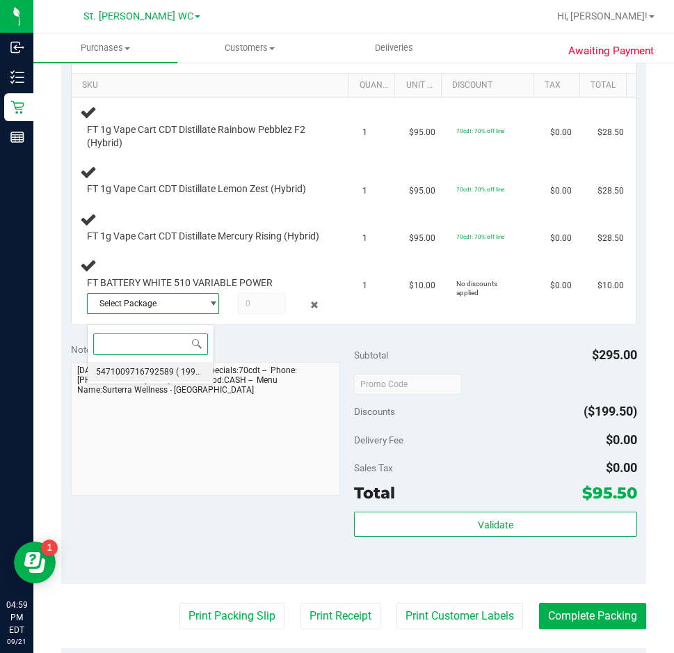
click at [145, 372] on span "5471009716792589" at bounding box center [135, 372] width 78 height 10
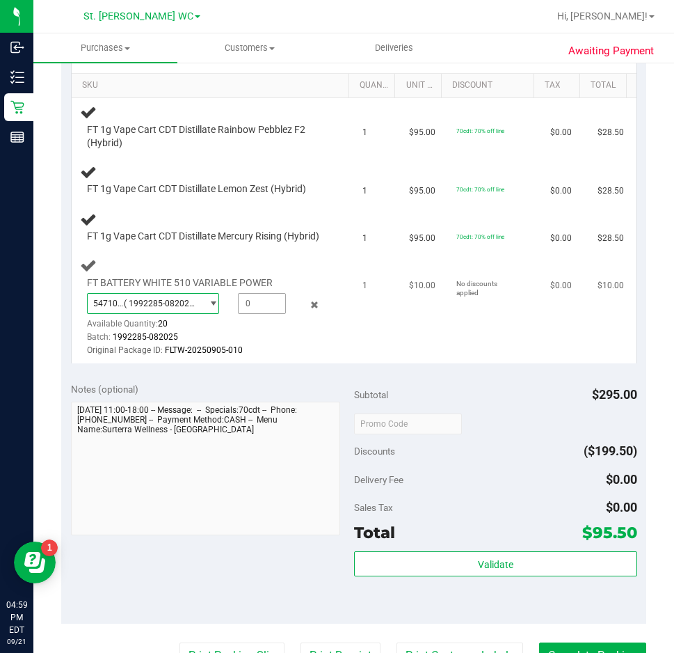
click at [262, 314] on span at bounding box center [262, 303] width 48 height 21
type input "1"
type input "1.0000"
click at [313, 343] on div "Batch: 1992285-082025" at bounding box center [206, 336] width 239 height 13
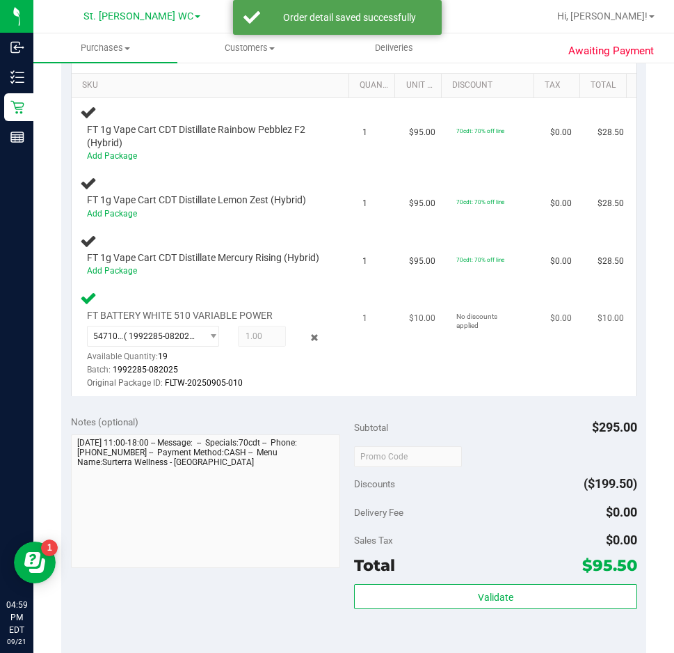
click at [448, 393] on td "No discounts applied" at bounding box center [495, 340] width 94 height 112
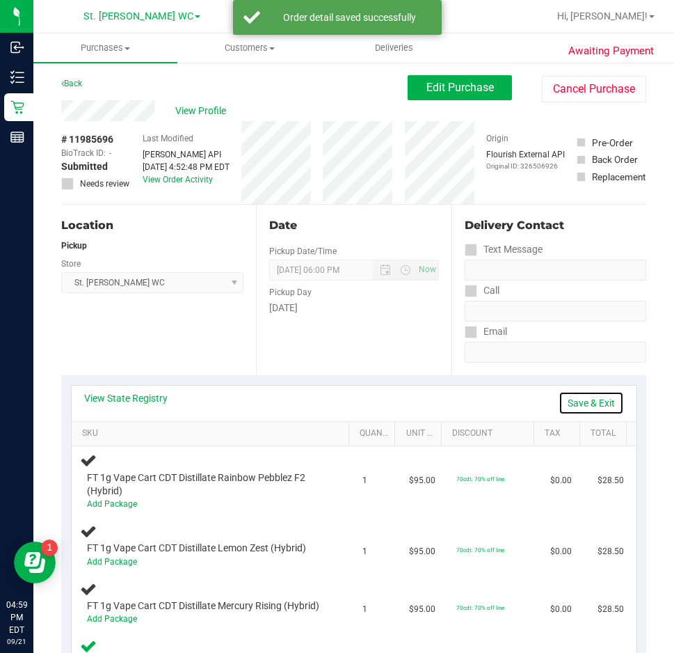
click at [583, 397] on link "Save & Exit" at bounding box center [591, 403] width 65 height 24
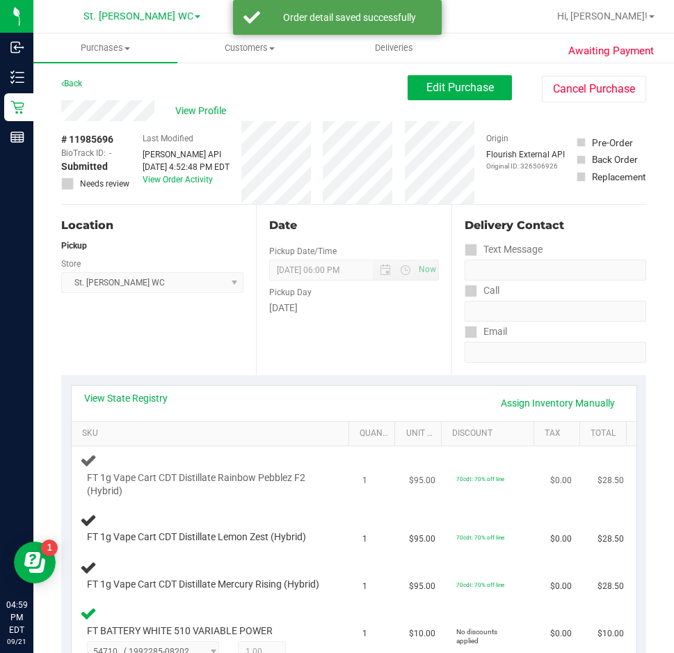
scroll to position [139, 0]
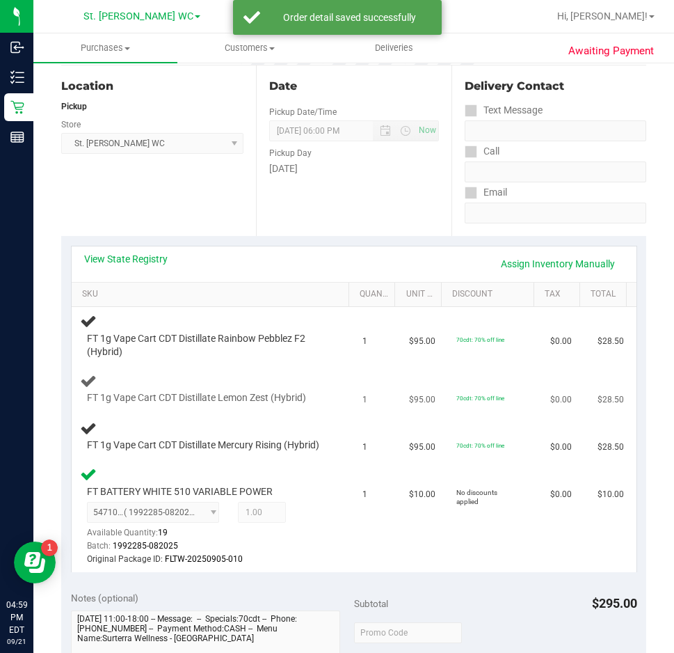
click at [243, 365] on td "FT 1g Vape Cart CDT Distillate Lemon Zest (Hybrid)" at bounding box center [213, 388] width 282 height 47
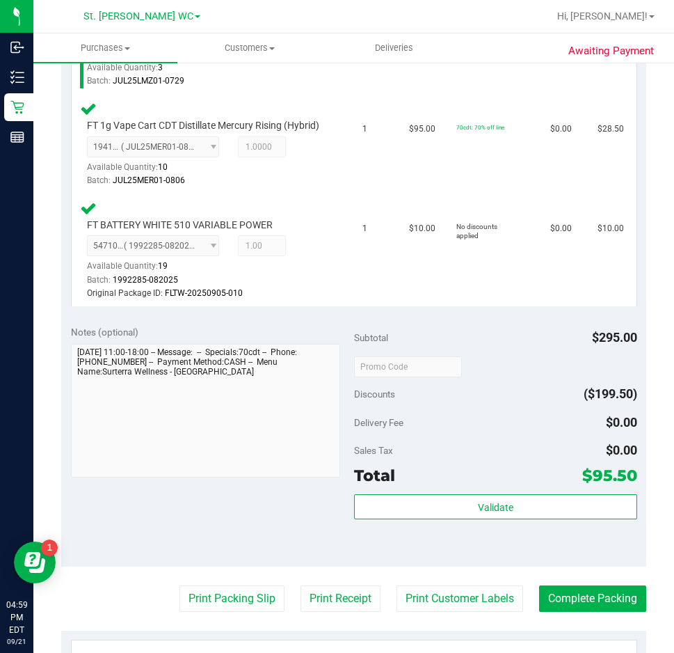
scroll to position [626, 0]
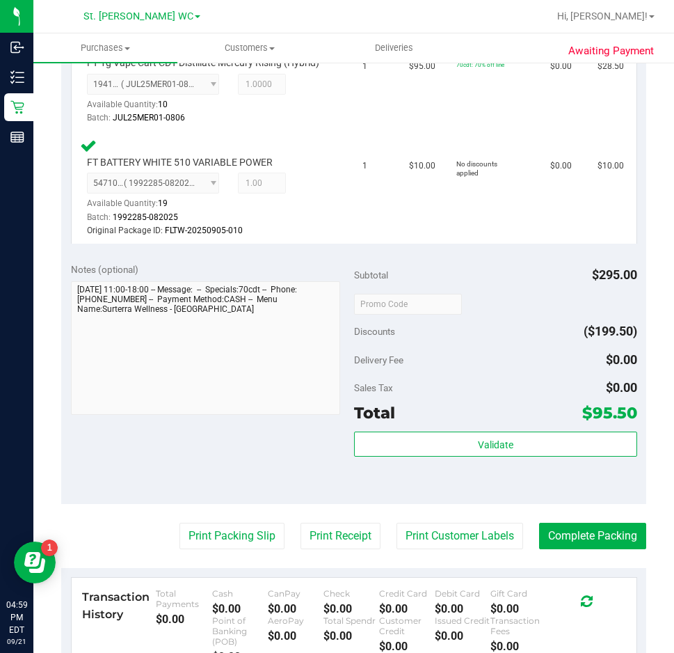
click at [499, 425] on div "Total $95.50" at bounding box center [495, 412] width 283 height 25
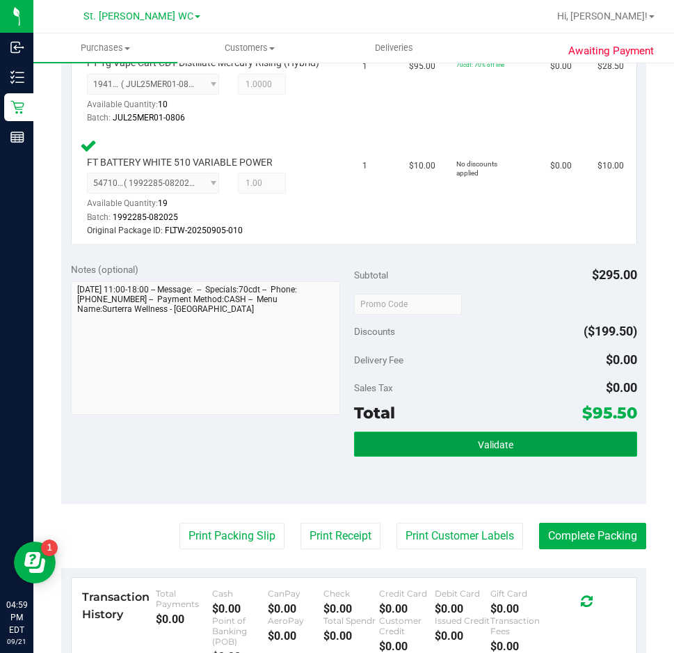
click at [497, 450] on span "Validate" at bounding box center [495, 444] width 35 height 11
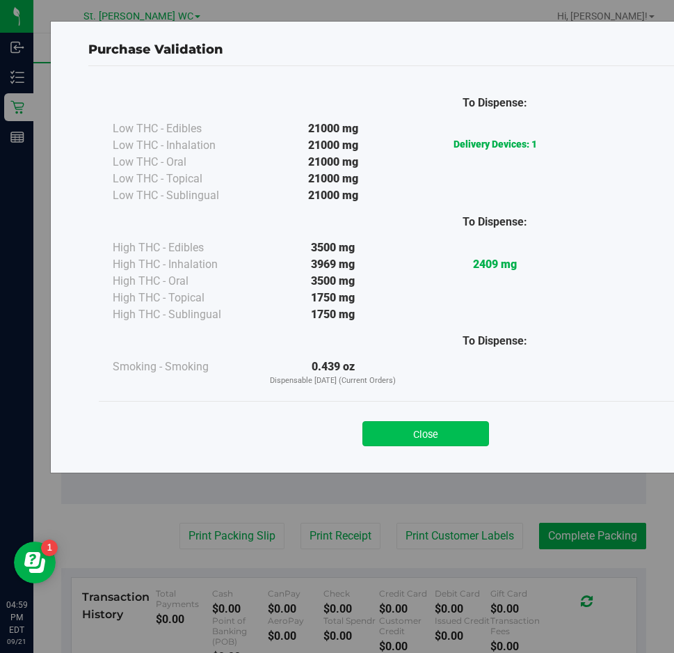
click at [462, 442] on button "Close" at bounding box center [425, 433] width 127 height 25
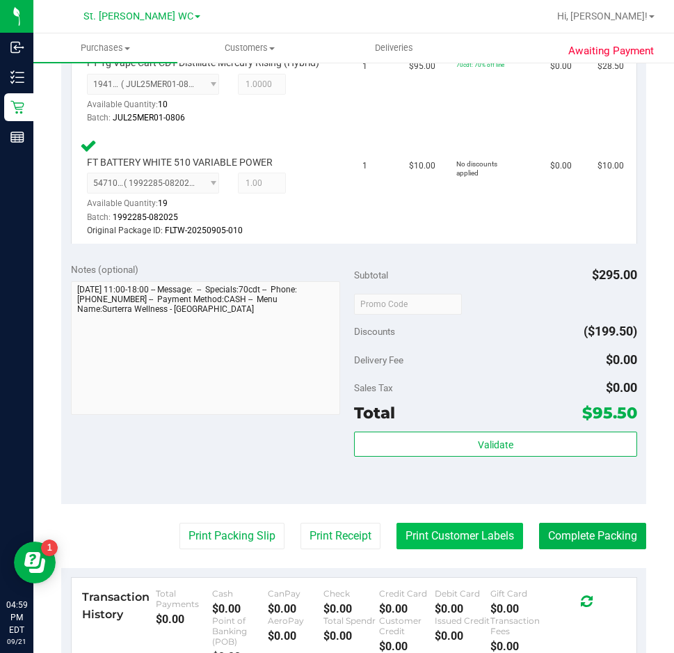
click at [441, 549] on button "Print Customer Labels" at bounding box center [460, 536] width 127 height 26
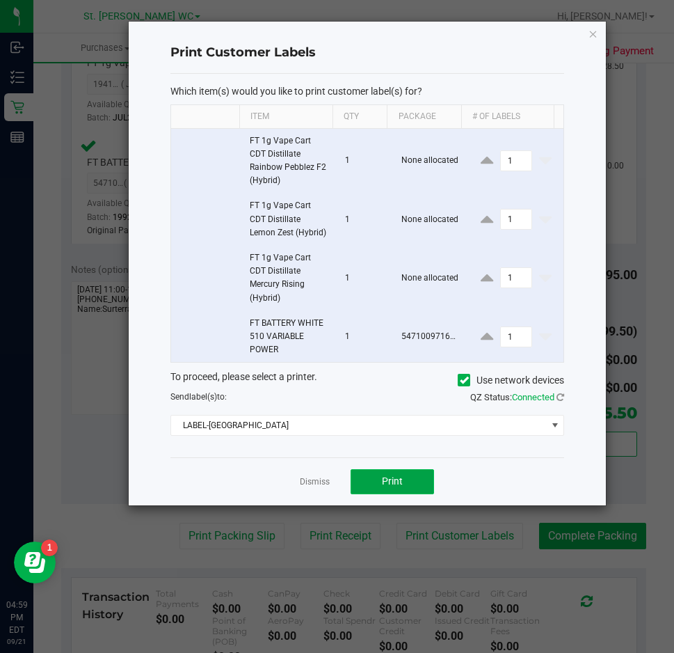
click at [408, 479] on button "Print" at bounding box center [392, 481] width 83 height 25
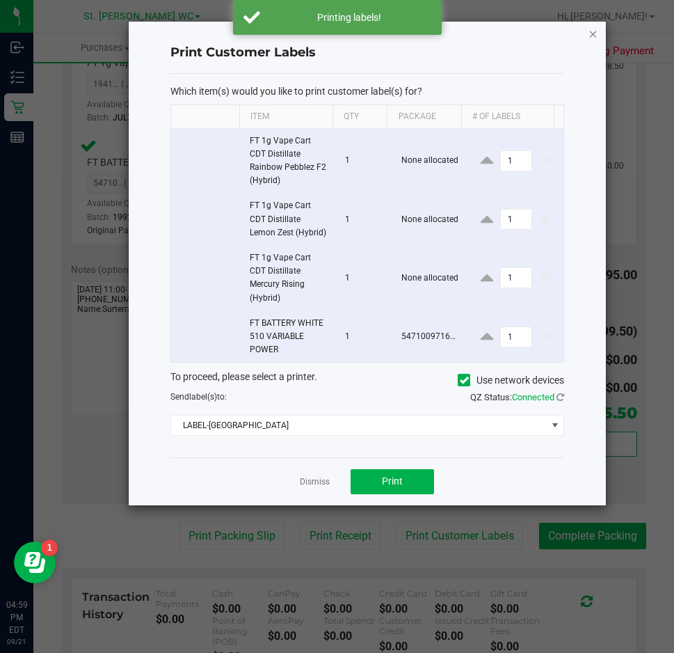
click at [591, 33] on icon "button" at bounding box center [594, 33] width 10 height 17
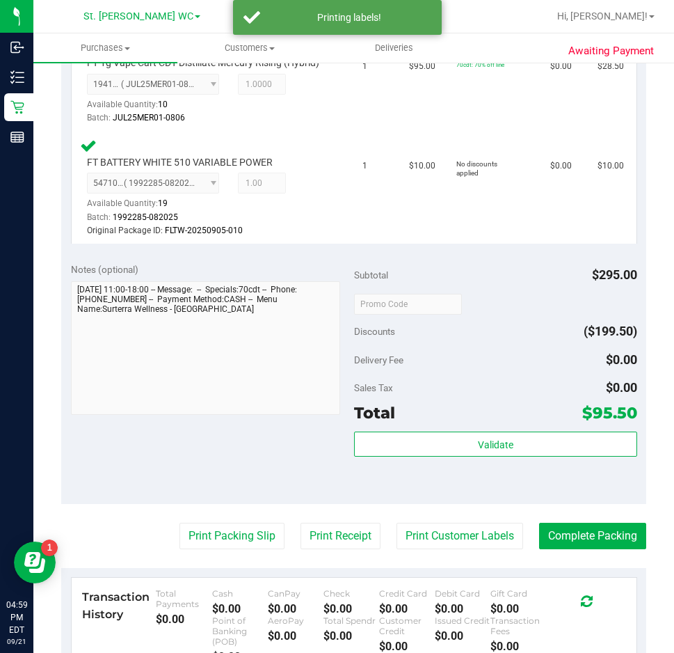
click at [220, 534] on purchase-details "Back Edit Purchase Cancel Purchase View Profile # 11985696 BioTrack ID: - Submi…" at bounding box center [353, 157] width 585 height 1416
click at [216, 536] on button "Print Packing Slip" at bounding box center [232, 536] width 105 height 26
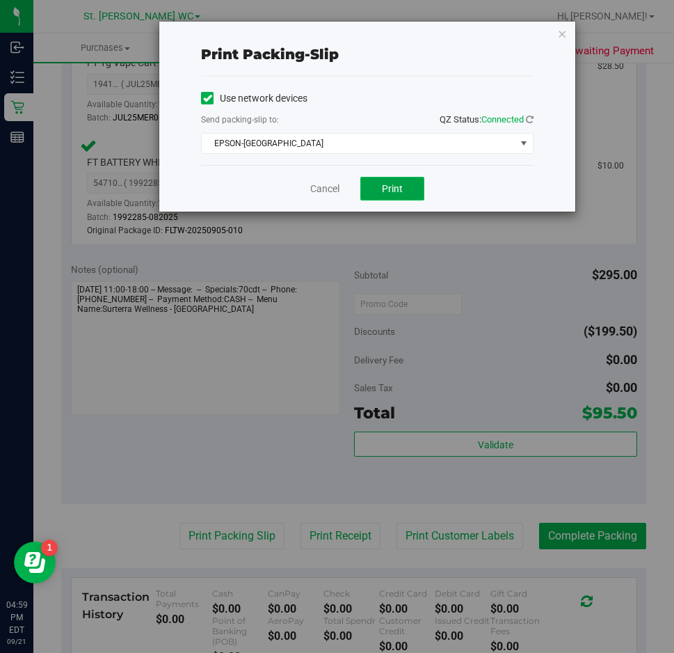
click at [394, 184] on span "Print" at bounding box center [392, 188] width 21 height 11
click at [565, 33] on icon "button" at bounding box center [562, 33] width 10 height 17
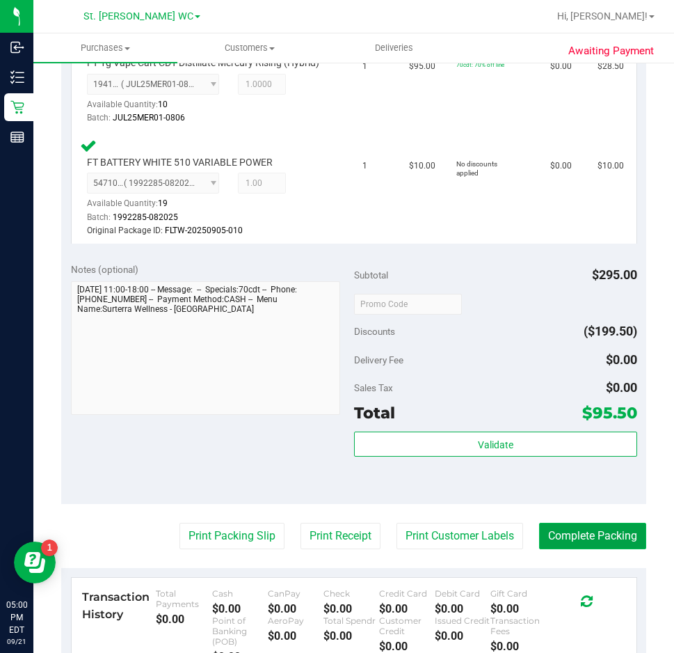
click at [571, 546] on button "Complete Packing" at bounding box center [592, 536] width 107 height 26
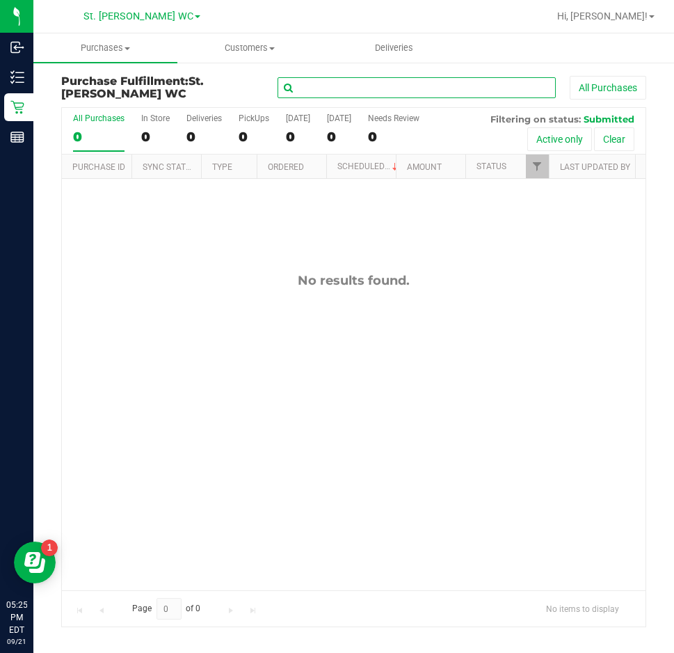
click at [335, 88] on input "text" at bounding box center [417, 87] width 278 height 21
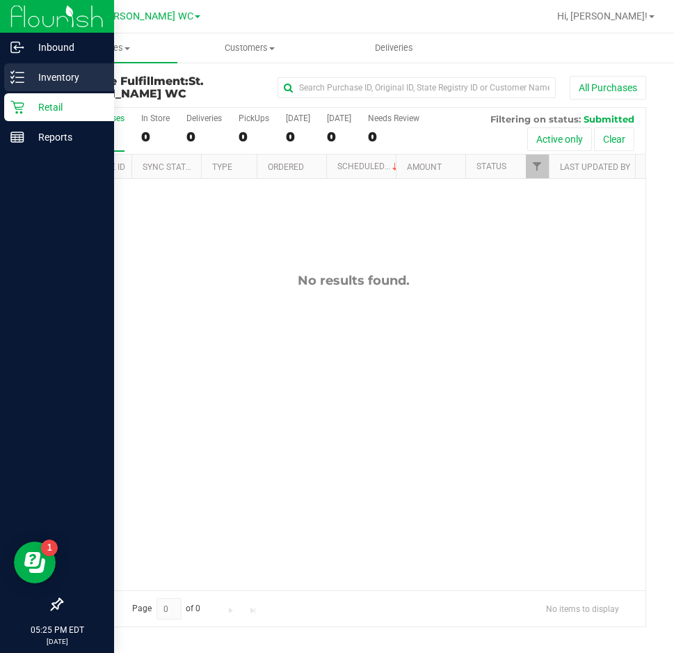
click at [40, 74] on p "Inventory" at bounding box center [65, 77] width 83 height 17
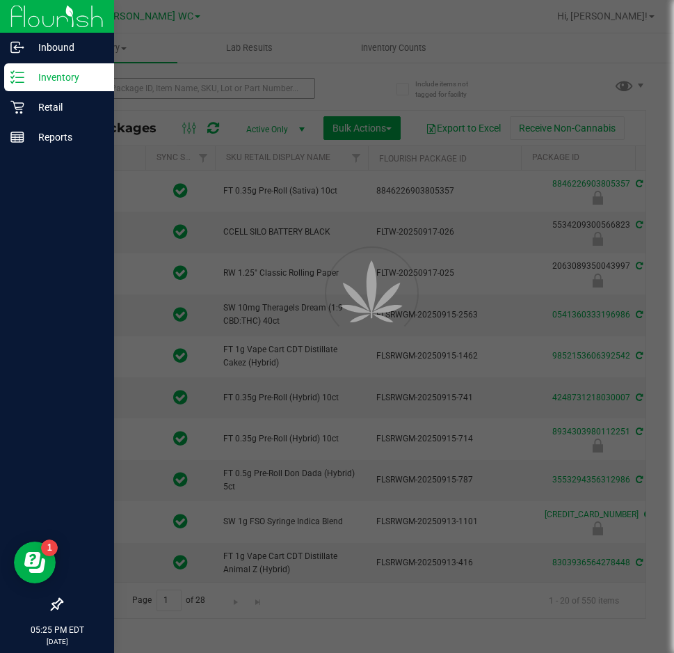
click at [166, 101] on div at bounding box center [337, 326] width 674 height 653
click at [162, 97] on input "text" at bounding box center [188, 88] width 254 height 21
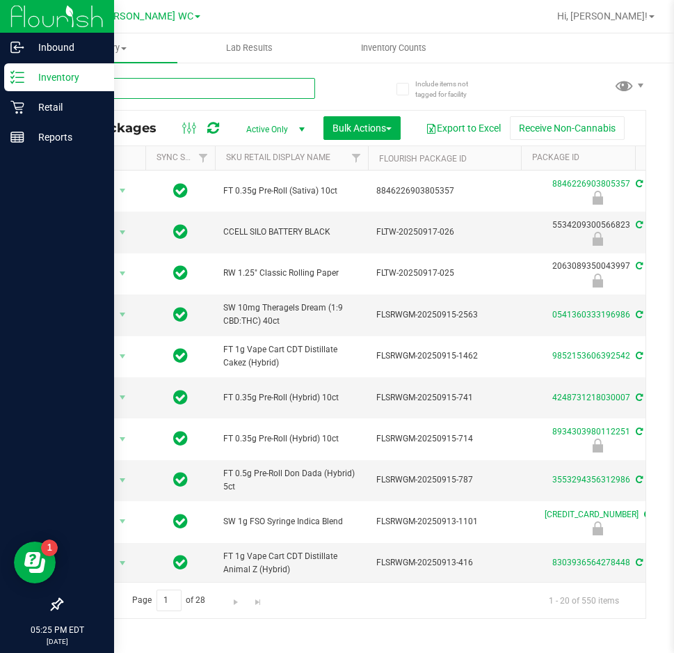
click at [156, 95] on input "text" at bounding box center [188, 88] width 254 height 21
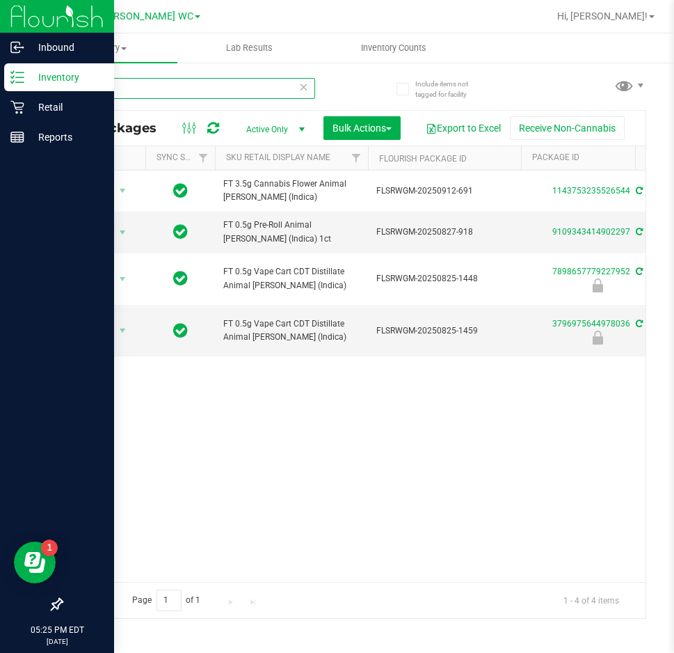
type input "aml"
